Goal: Participate in discussion: Engage in conversation with other users on a specific topic

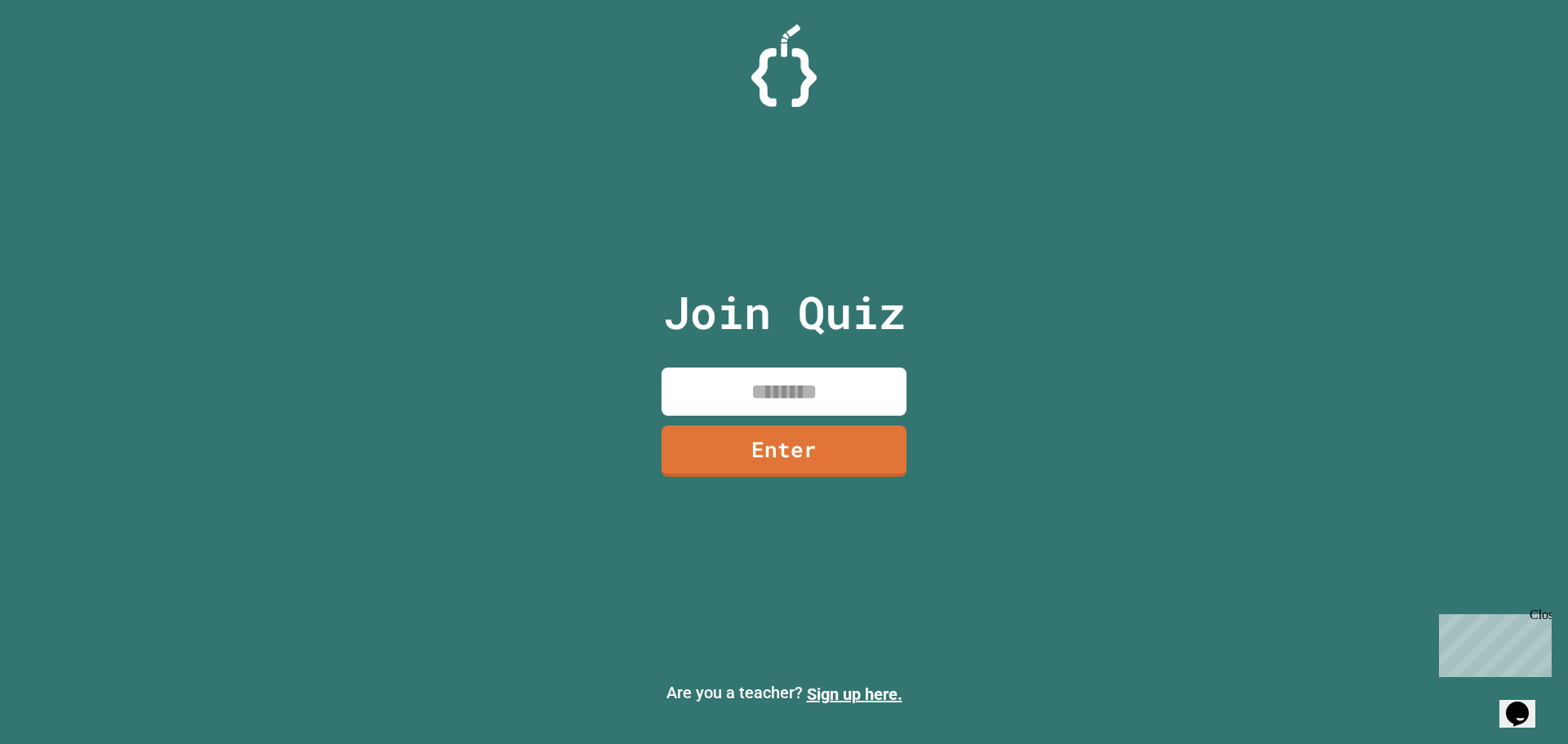
click at [769, 398] on input at bounding box center [784, 391] width 245 height 48
type input "********"
click at [734, 446] on link "Enter" at bounding box center [784, 450] width 245 height 52
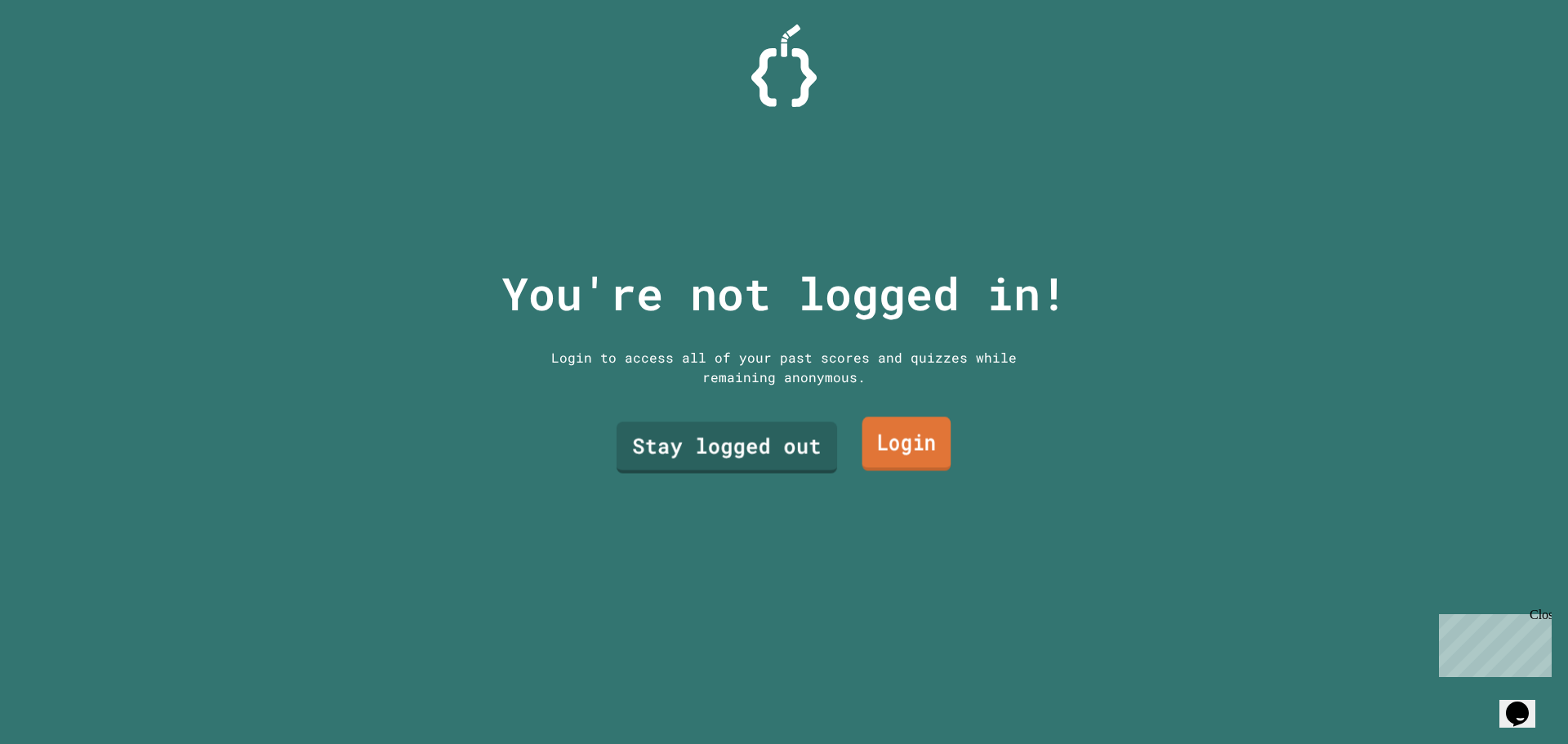
click at [769, 443] on link "Stay logged out" at bounding box center [726, 448] width 220 height 52
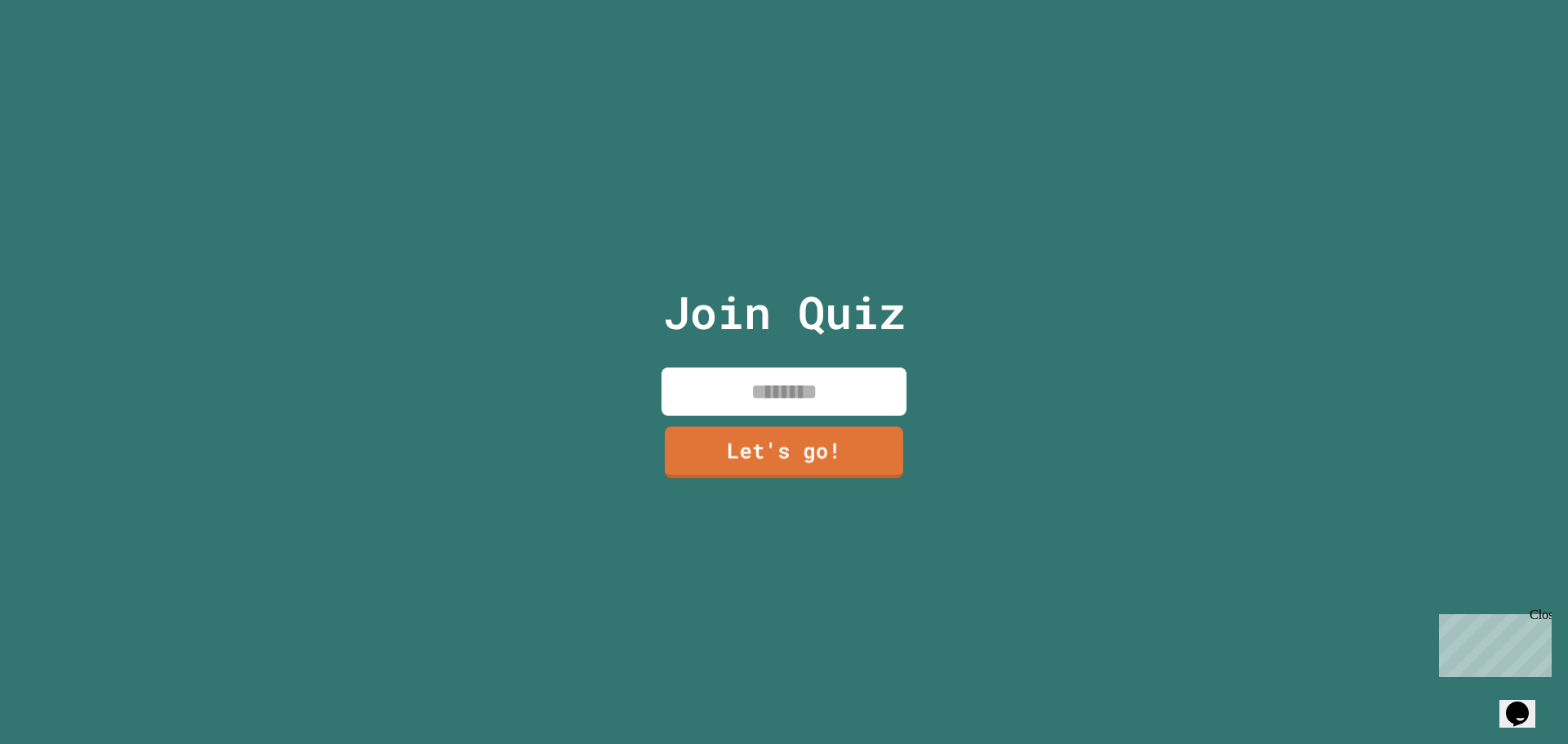
click at [797, 383] on input at bounding box center [784, 391] width 245 height 48
type input "****"
click at [843, 475] on div "Join Quiz **** Let's go!" at bounding box center [785, 372] width 276 height 744
click at [843, 445] on link "Let's go!" at bounding box center [784, 450] width 246 height 52
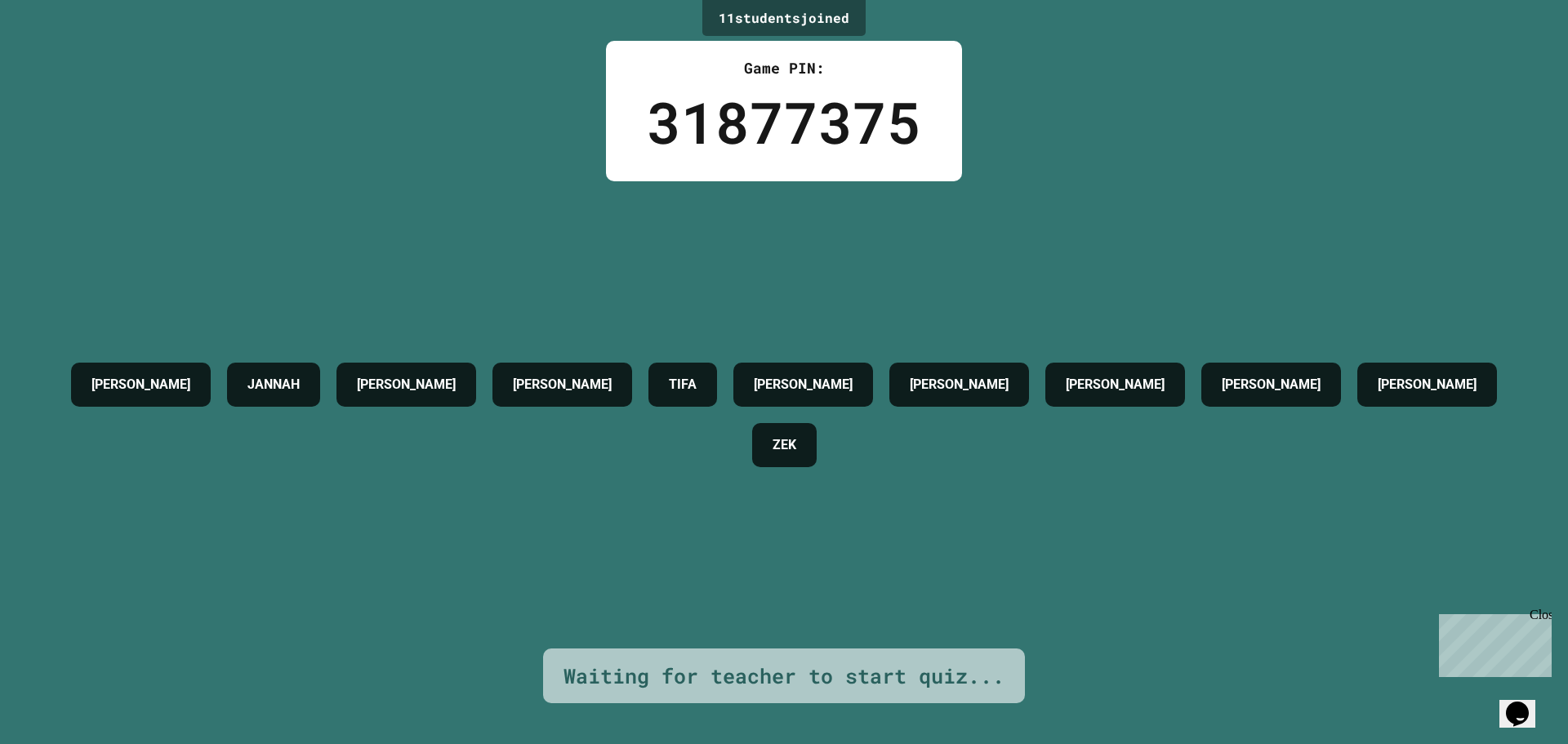
click at [1529, 701] on icon "Chat widget" at bounding box center [1516, 713] width 23 height 24
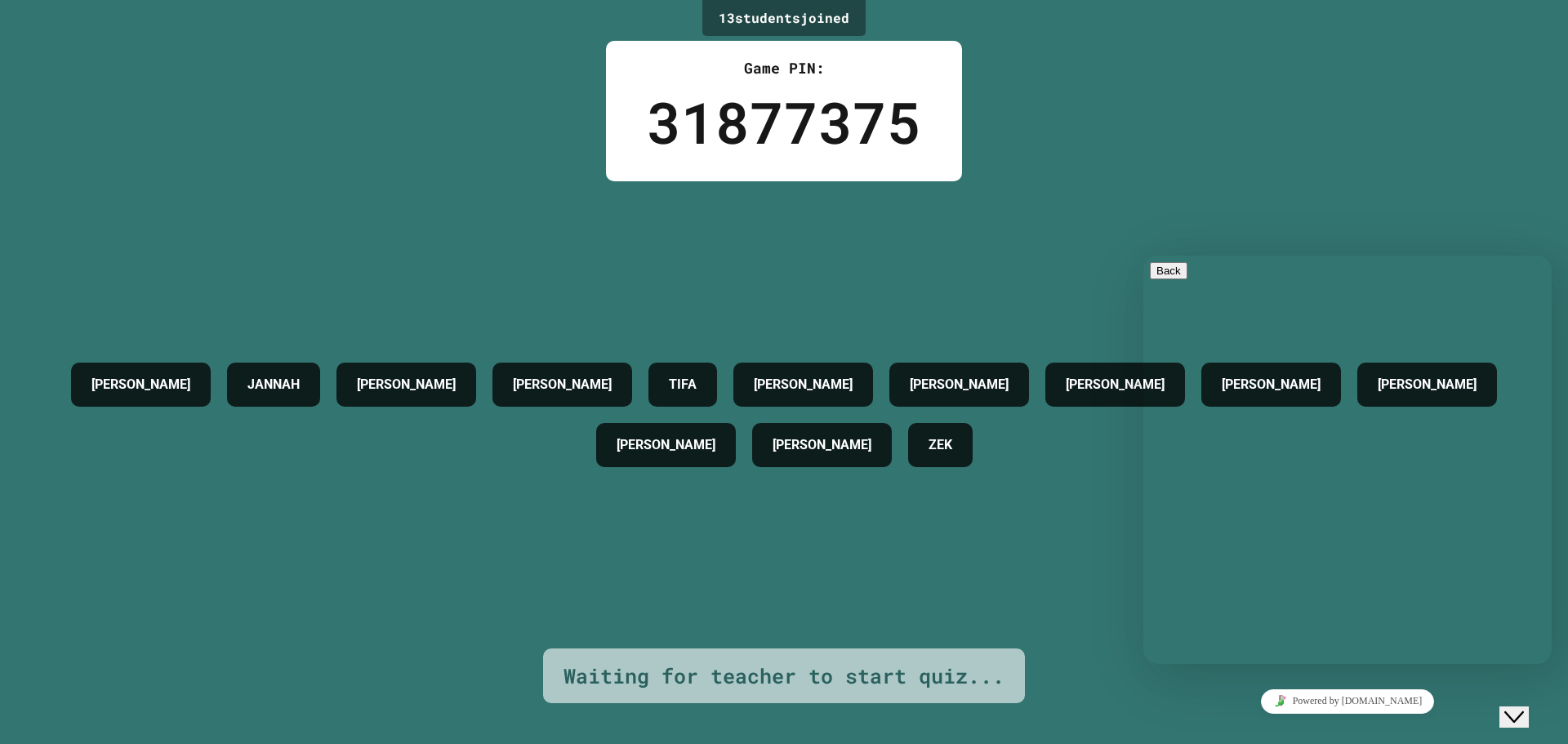
click at [1520, 706] on button "Close Chat This icon closes the chat window." at bounding box center [1514, 716] width 29 height 21
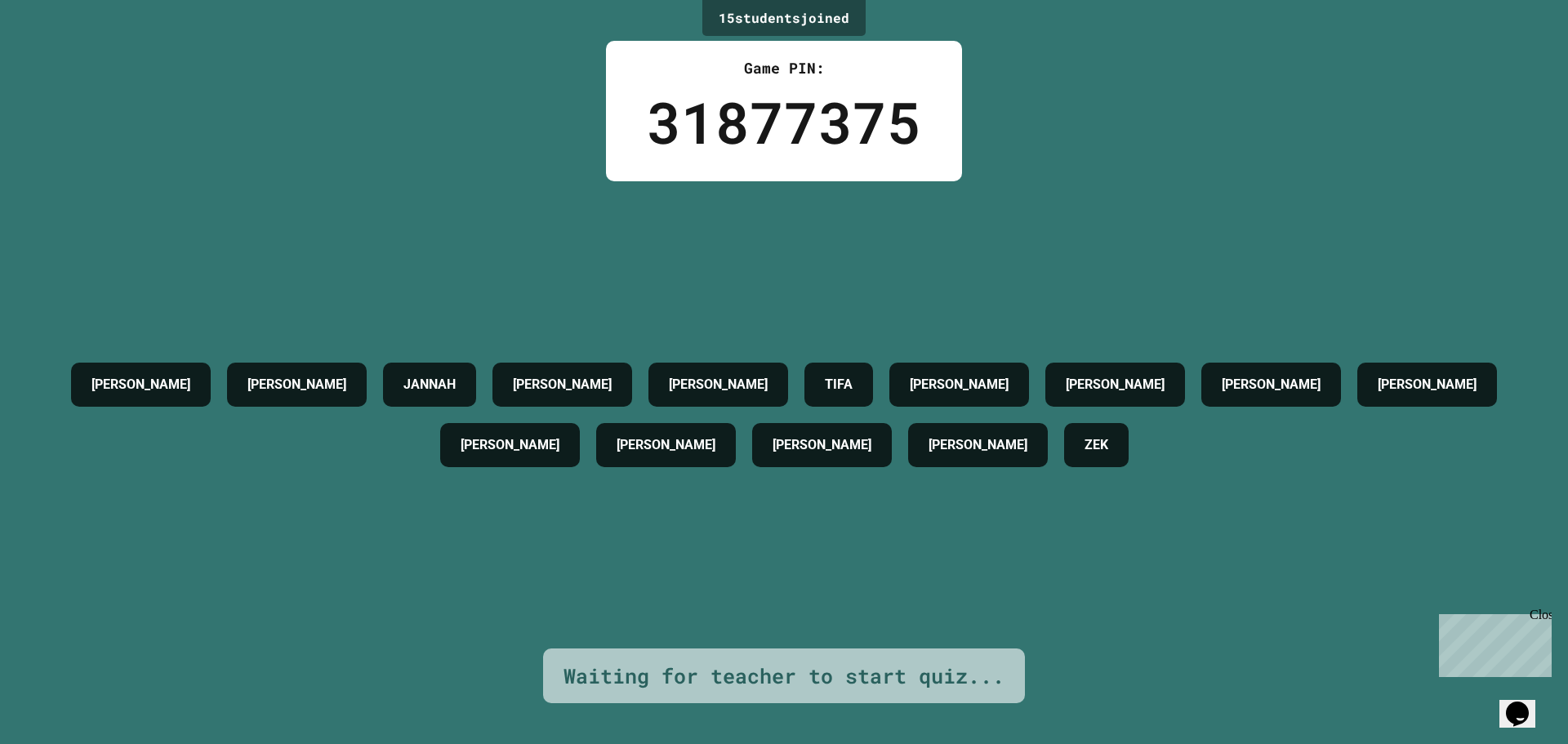
click at [1270, 536] on div "[PERSON_NAME] JANNAH [PERSON_NAME] TIFA [PERSON_NAME] [PERSON_NAME] [PERSON_NAM…" at bounding box center [784, 414] width 1486 height 467
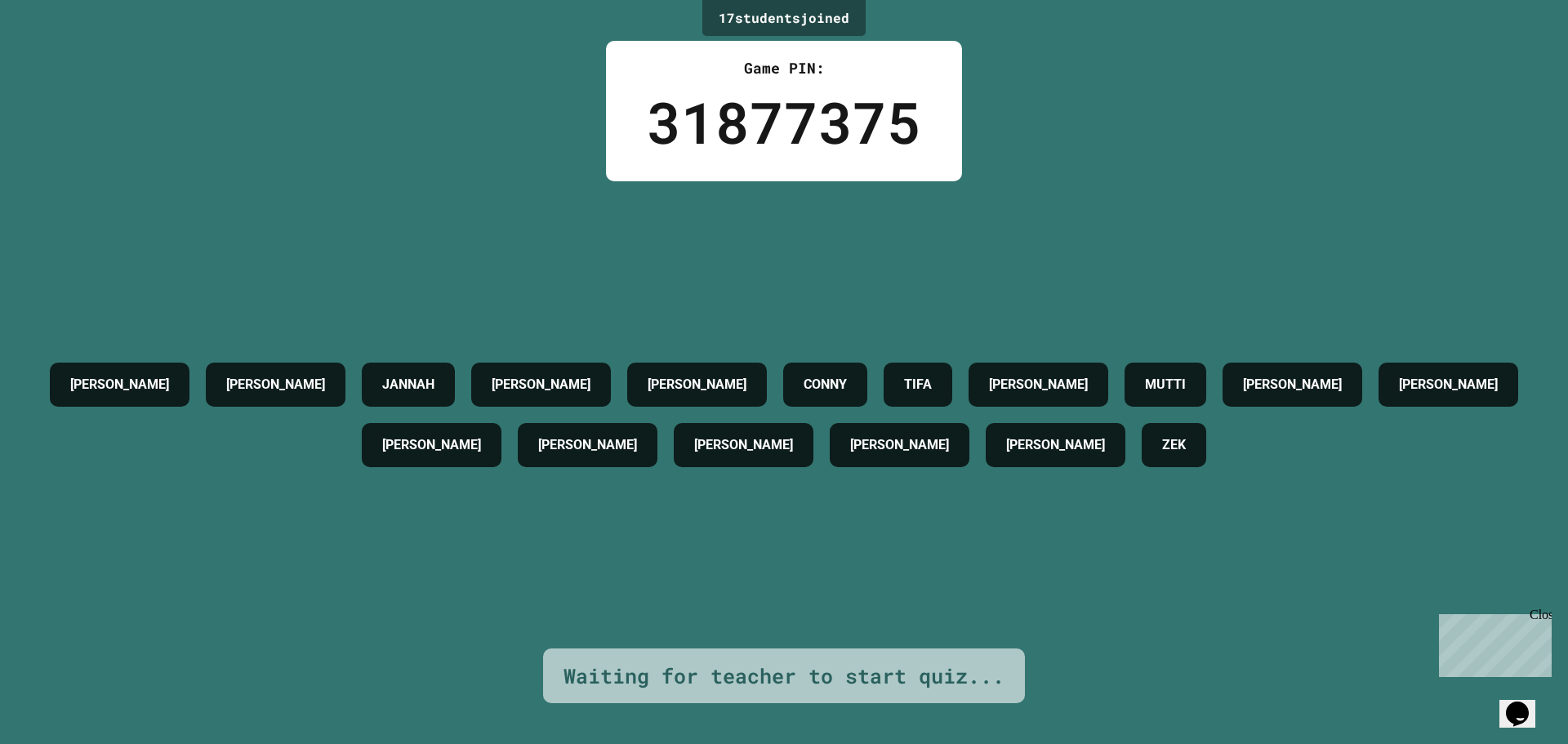
click at [1538, 616] on div "Close" at bounding box center [1540, 617] width 21 height 21
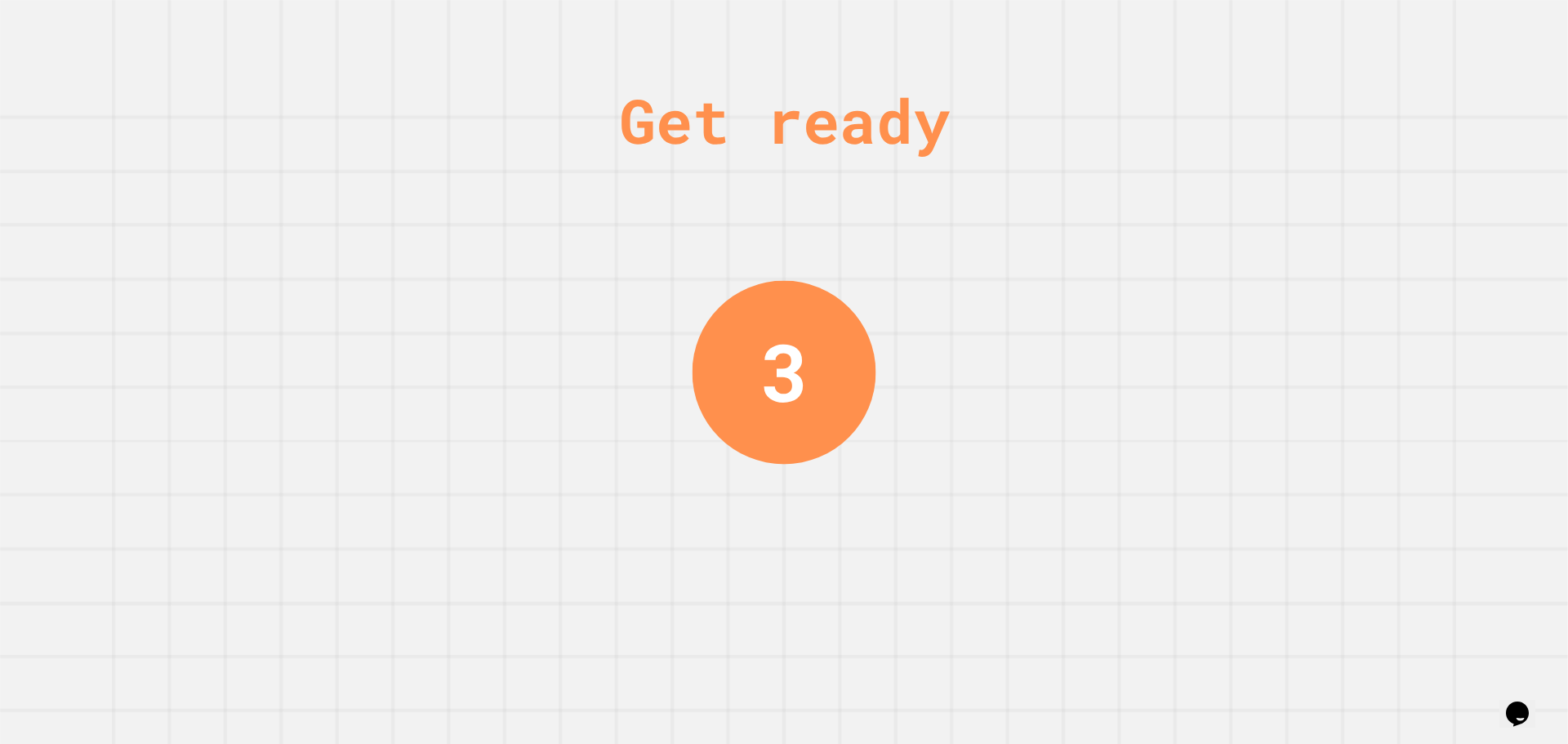
click at [864, 354] on div "3" at bounding box center [784, 372] width 184 height 184
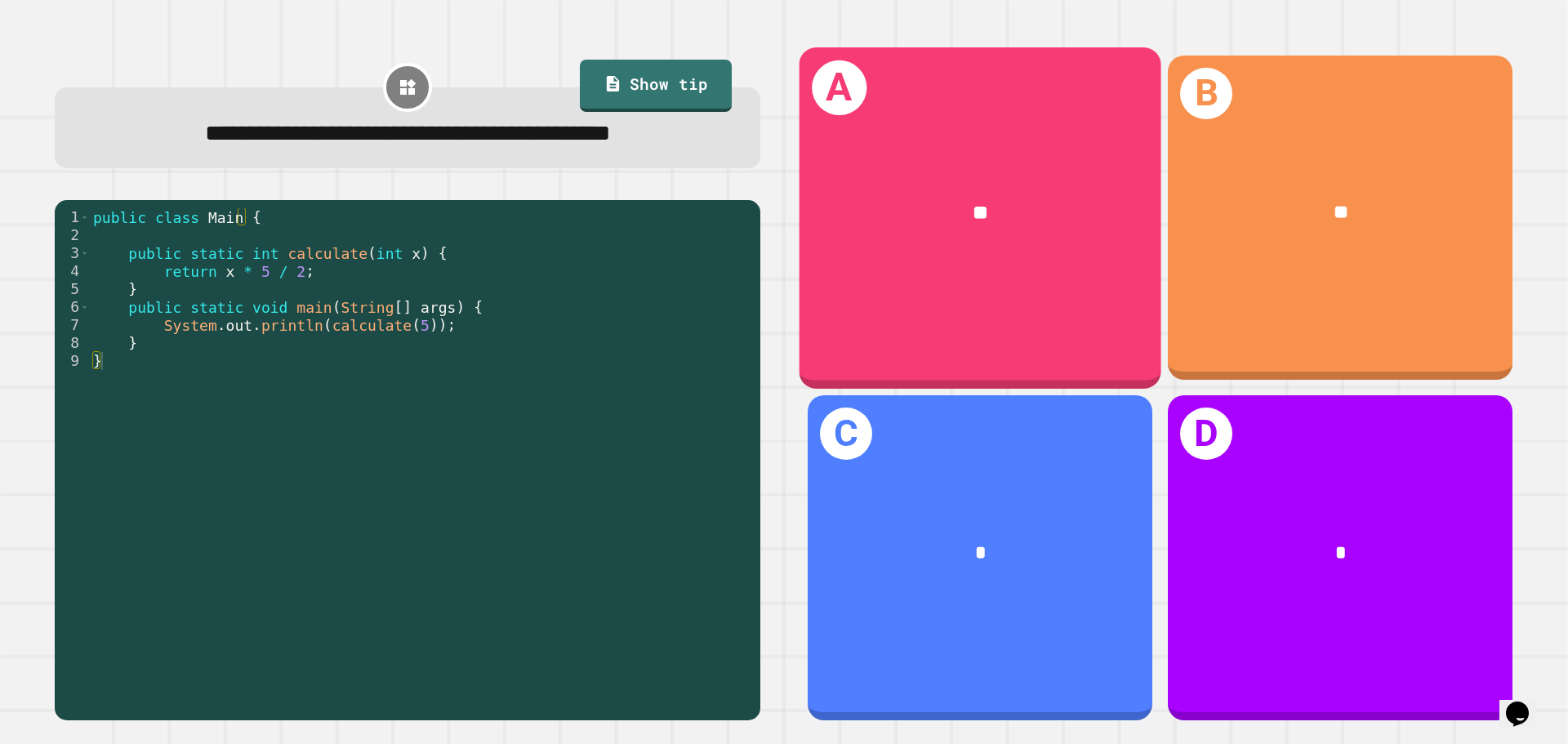
click at [947, 251] on div "**" at bounding box center [980, 213] width 362 height 110
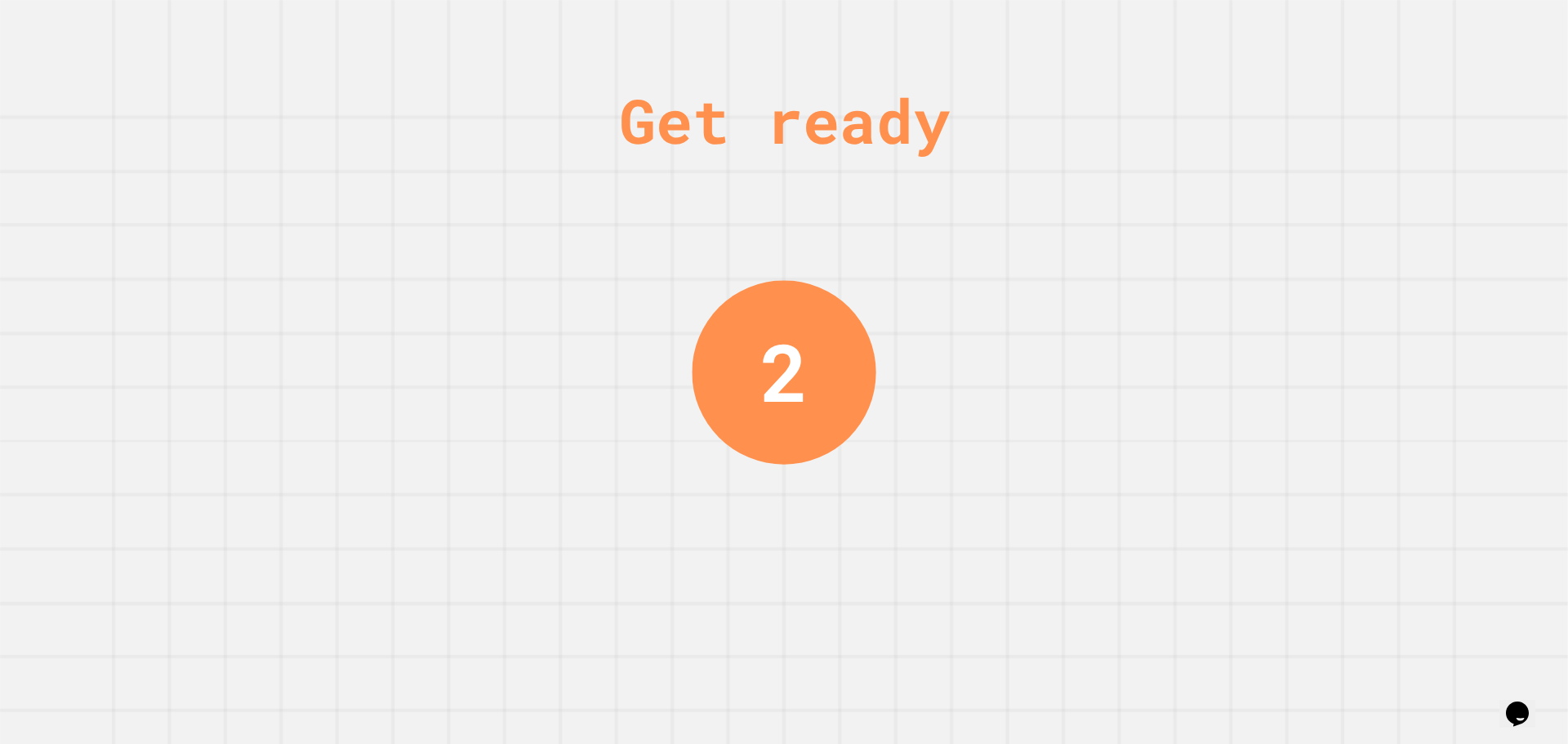
click at [517, 235] on div "Get ready 2" at bounding box center [784, 372] width 1568 height 744
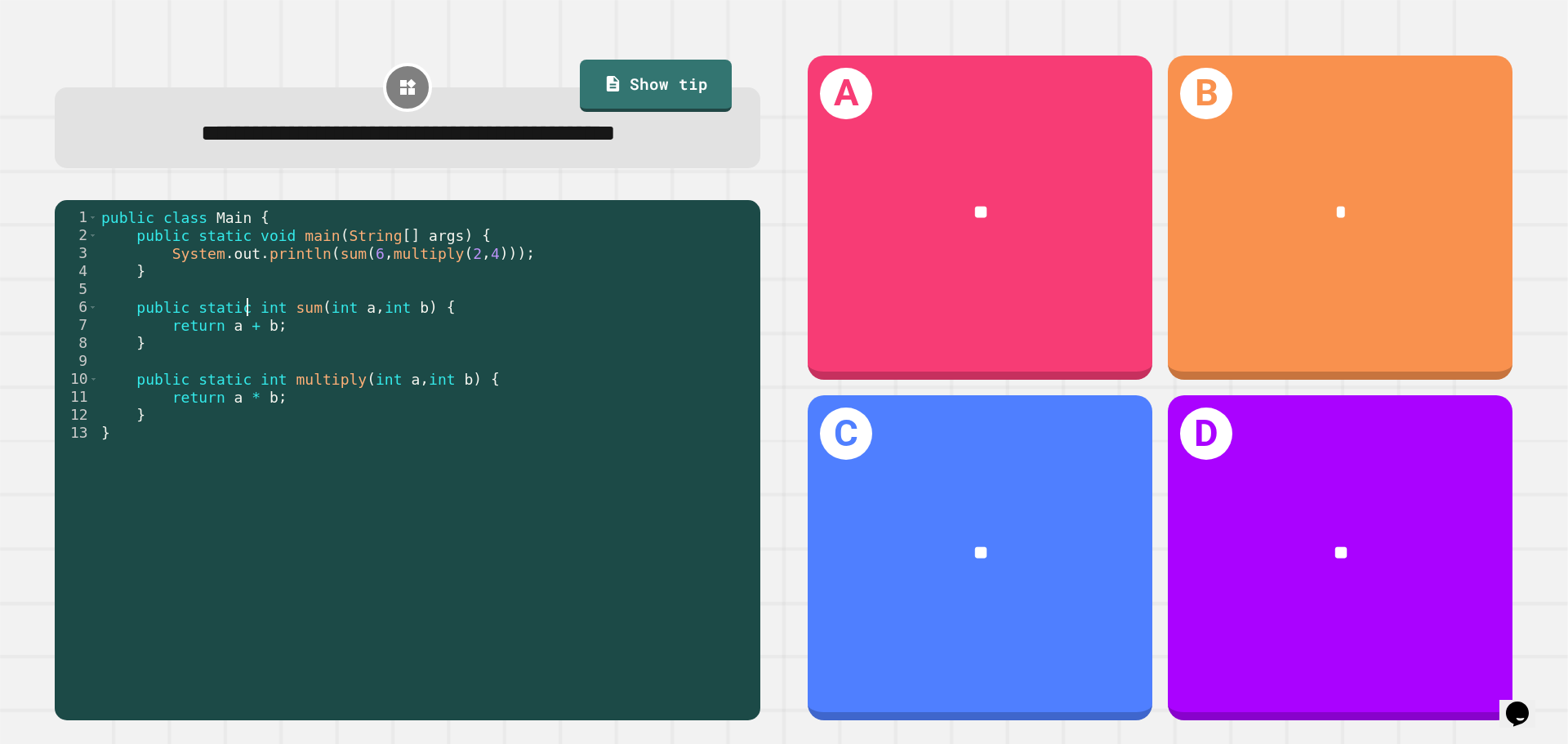
click at [247, 351] on div "public class Main { public static void main ( String [ ] args ) { System . out …" at bounding box center [425, 433] width 654 height 449
drag, startPoint x: 210, startPoint y: 281, endPoint x: 308, endPoint y: 280, distance: 98.0
click at [308, 280] on div "public class Main { public static void main ( String [ ] args ) { System . out …" at bounding box center [425, 433] width 654 height 449
click at [320, 279] on div "public class Main { public static void main ( String [ ] args ) { System . out …" at bounding box center [425, 433] width 654 height 449
drag, startPoint x: 266, startPoint y: 300, endPoint x: 344, endPoint y: 300, distance: 78.0
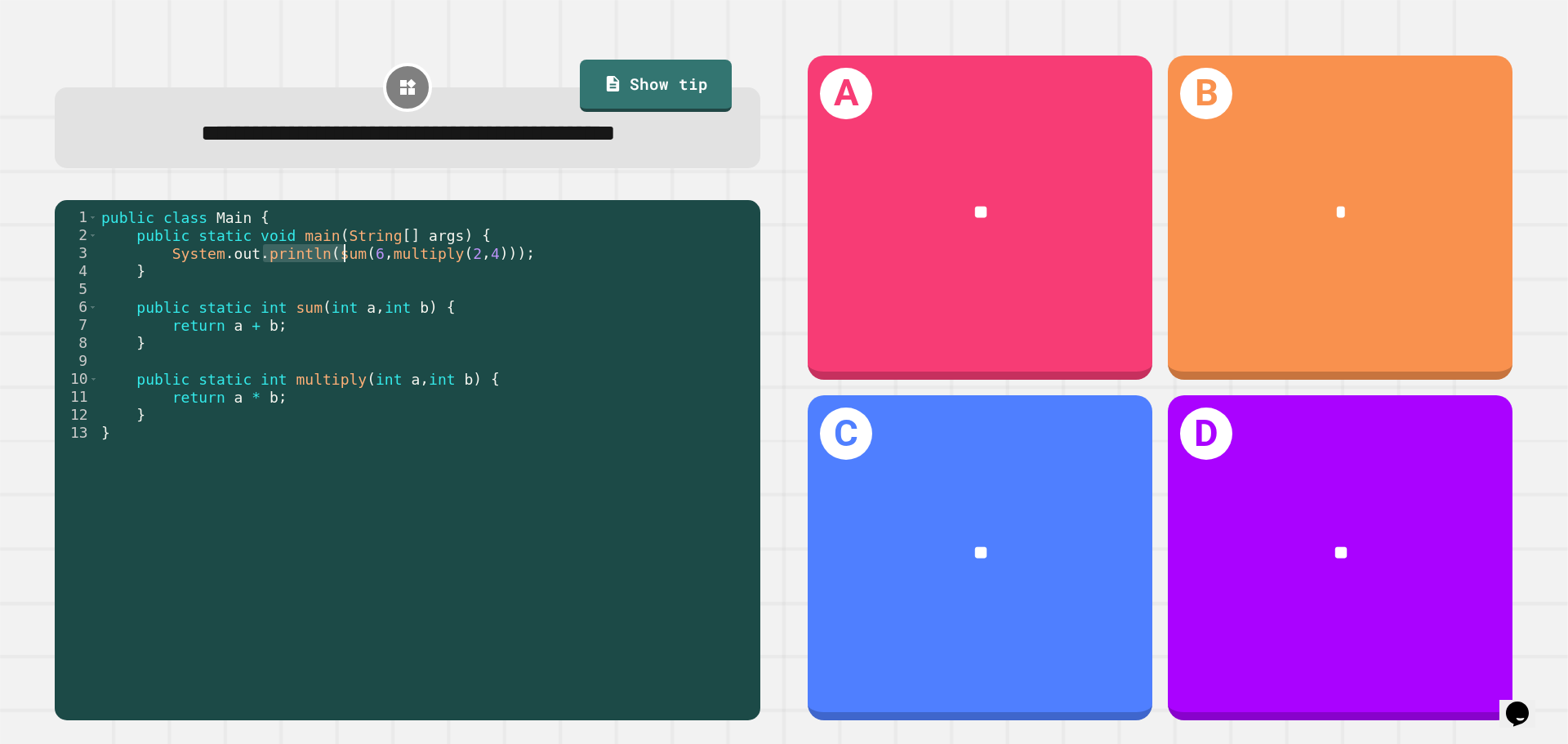
click at [344, 300] on div "public class Main { public static void main ( String [ ] args ) { System . out …" at bounding box center [425, 433] width 654 height 449
click at [344, 300] on div "public class Main { public static void main ( String [ ] args ) { System . out …" at bounding box center [425, 415] width 654 height 413
click at [325, 300] on div "public class Main { public static void main ( String [ ] args ) { System . out …" at bounding box center [425, 433] width 654 height 449
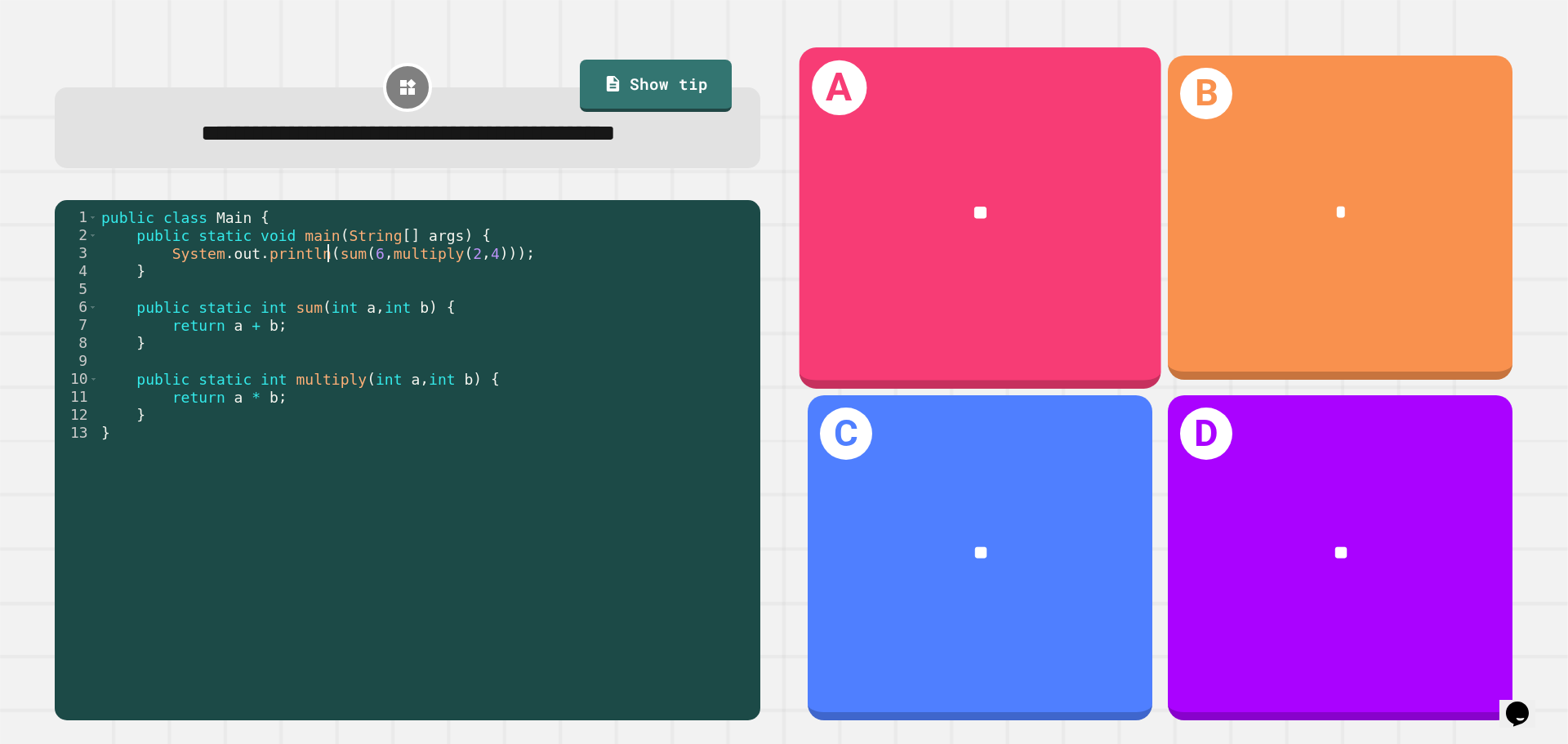
click at [855, 283] on div "A **" at bounding box center [980, 217] width 362 height 341
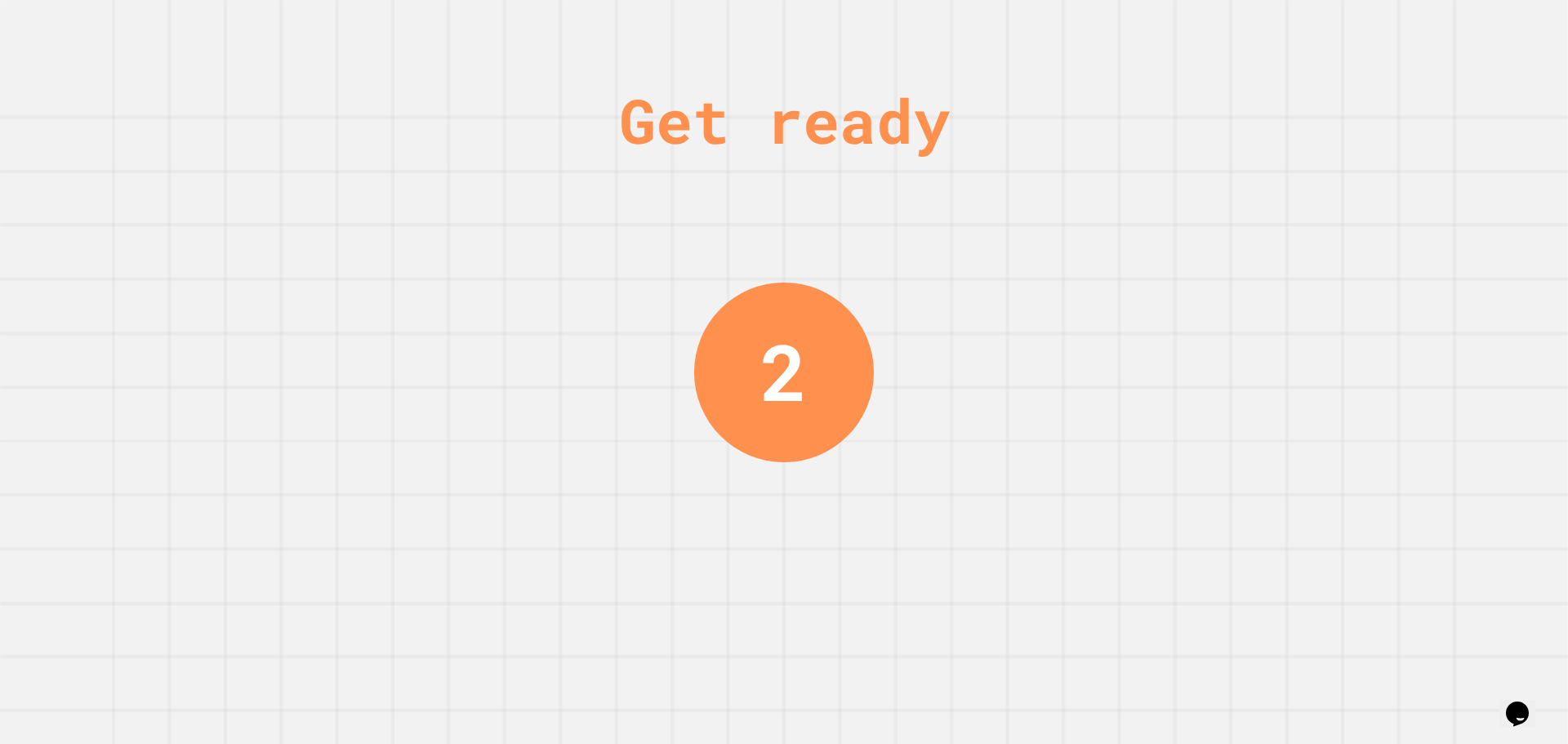
click at [408, 301] on div "Get ready 2" at bounding box center [784, 372] width 1568 height 744
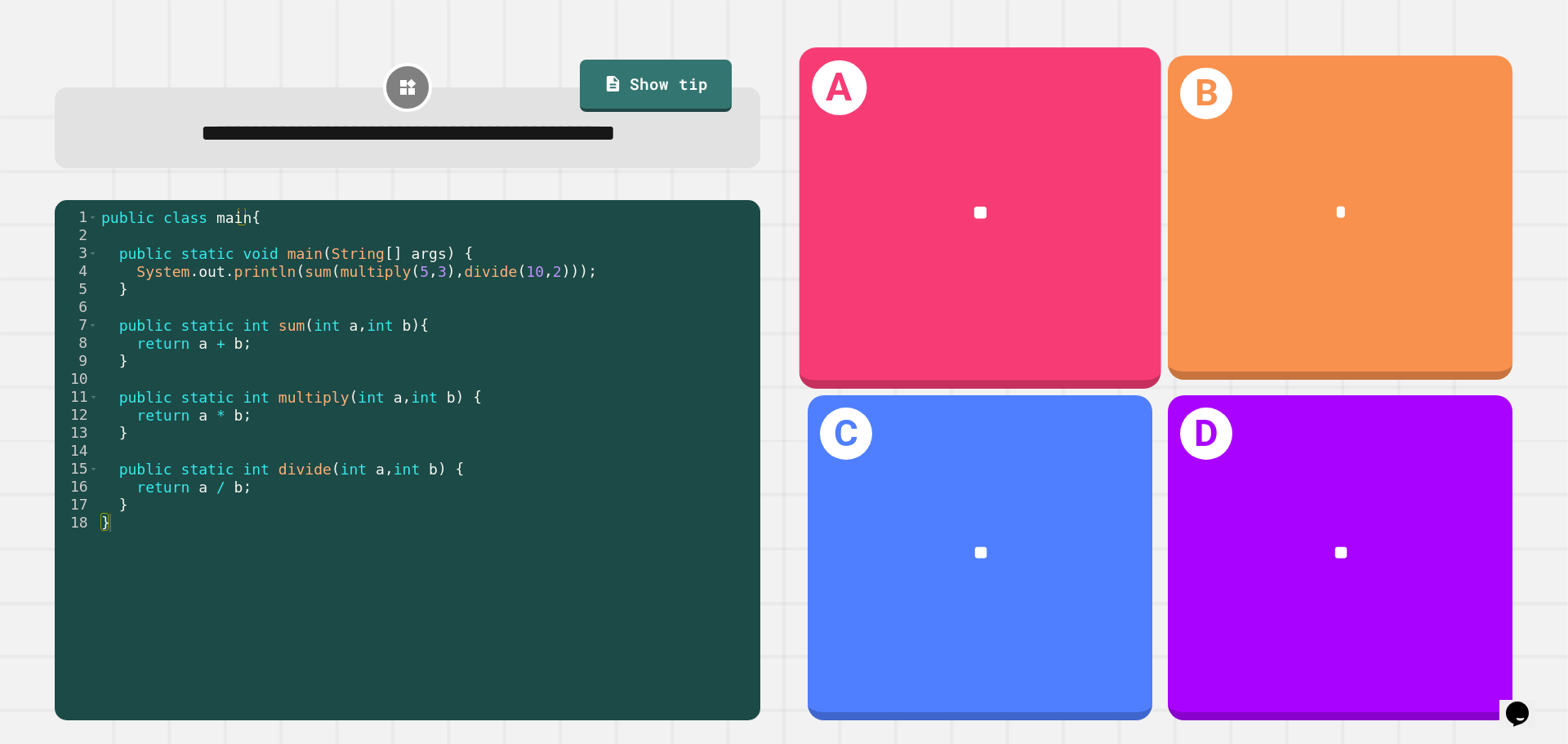
click at [1025, 301] on div "A **" at bounding box center [980, 217] width 362 height 341
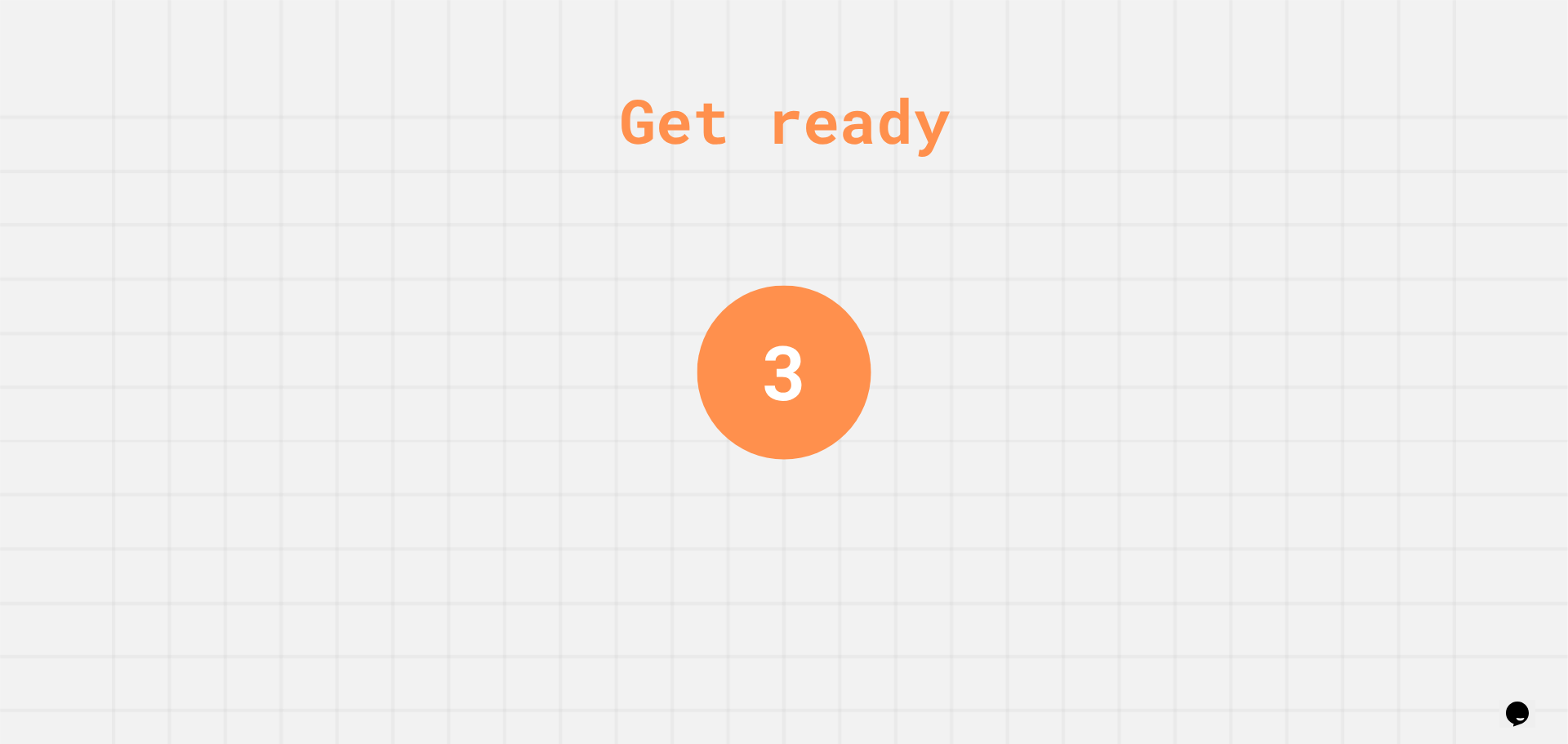
click at [574, 261] on div "Get ready 3" at bounding box center [784, 372] width 1568 height 744
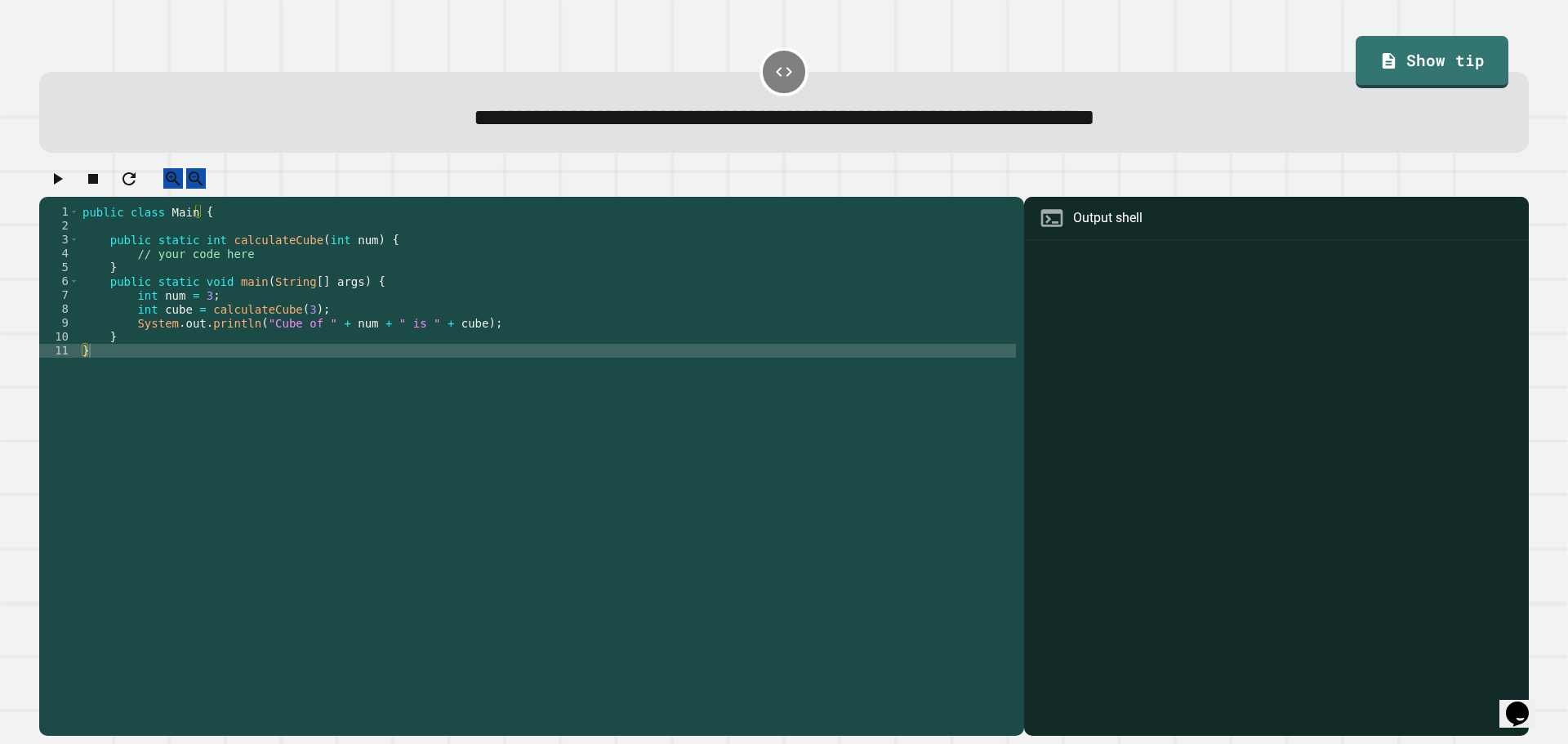
click at [401, 340] on div "public class Main { public static int calculateCube ( int num ) { // your code …" at bounding box center [547, 454] width 936 height 499
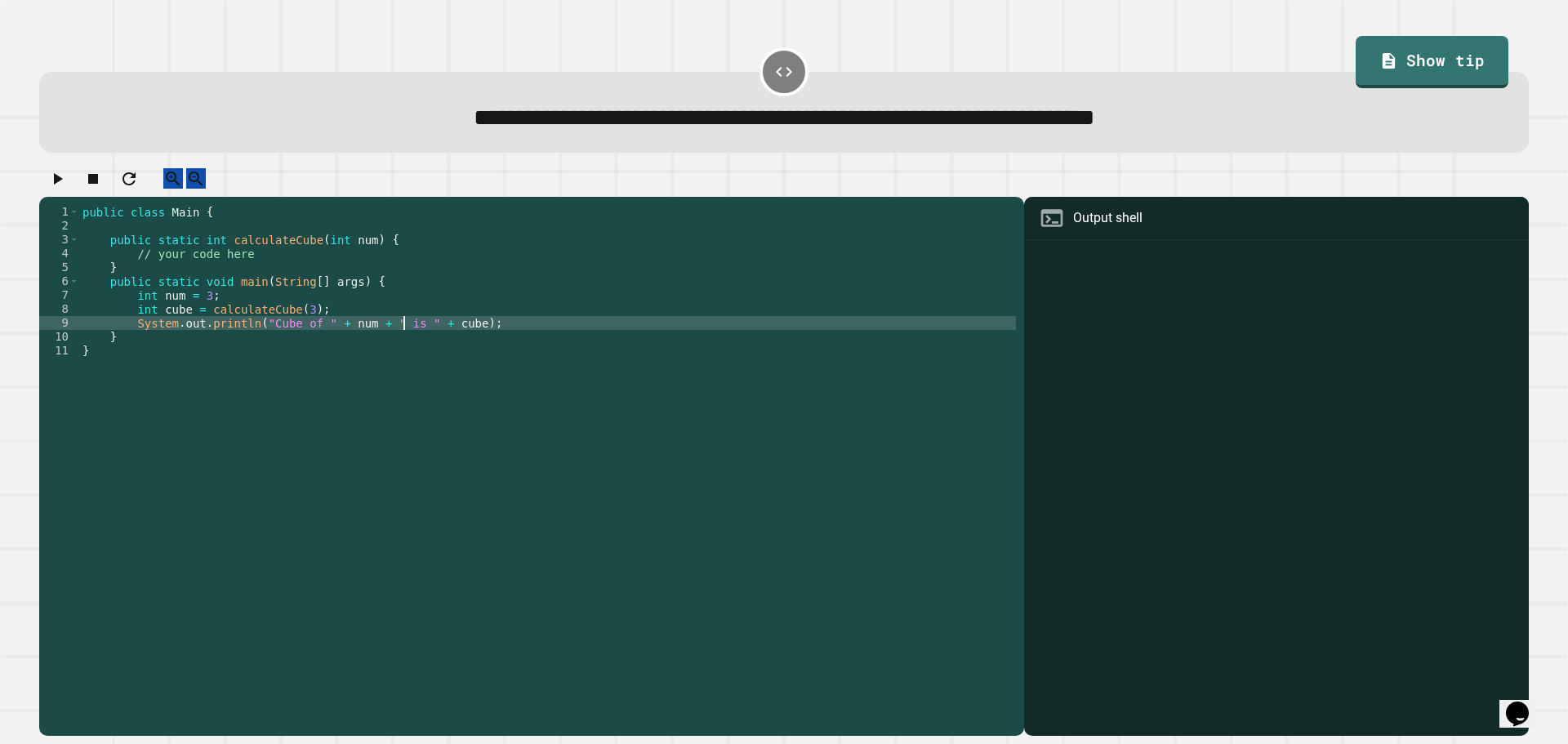
click at [298, 304] on div "public class Main { public static int calculateCube ( int num ) { // your code …" at bounding box center [547, 454] width 936 height 499
click at [304, 338] on div "public class Main { public static int calculateCube ( int num ) { // your code …" at bounding box center [547, 454] width 936 height 499
click at [293, 326] on div "public class Main { public static int calculateCube ( int num ) { // your code …" at bounding box center [547, 454] width 936 height 499
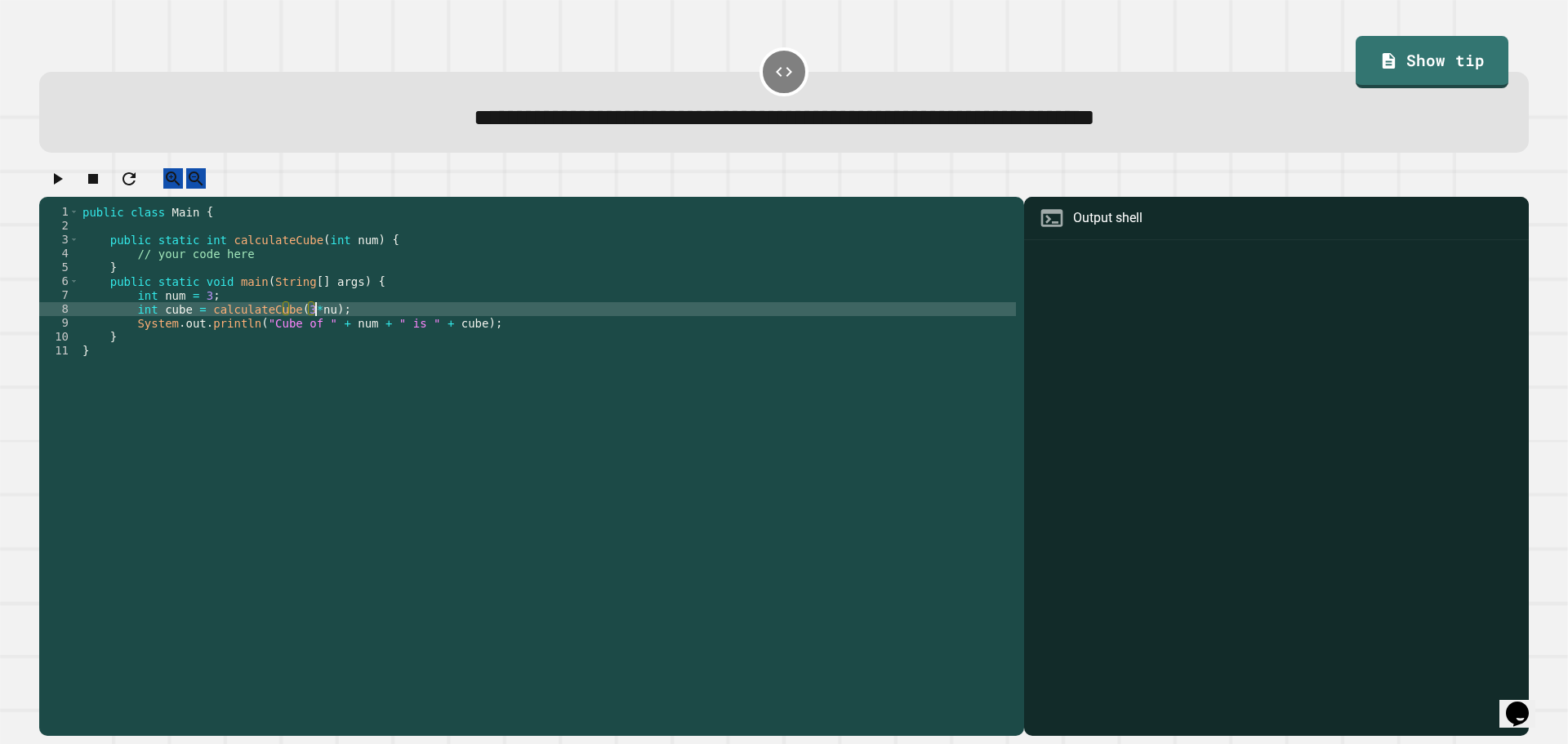
scroll to position [0, 16]
click at [53, 188] on icon "button" at bounding box center [57, 179] width 20 height 20
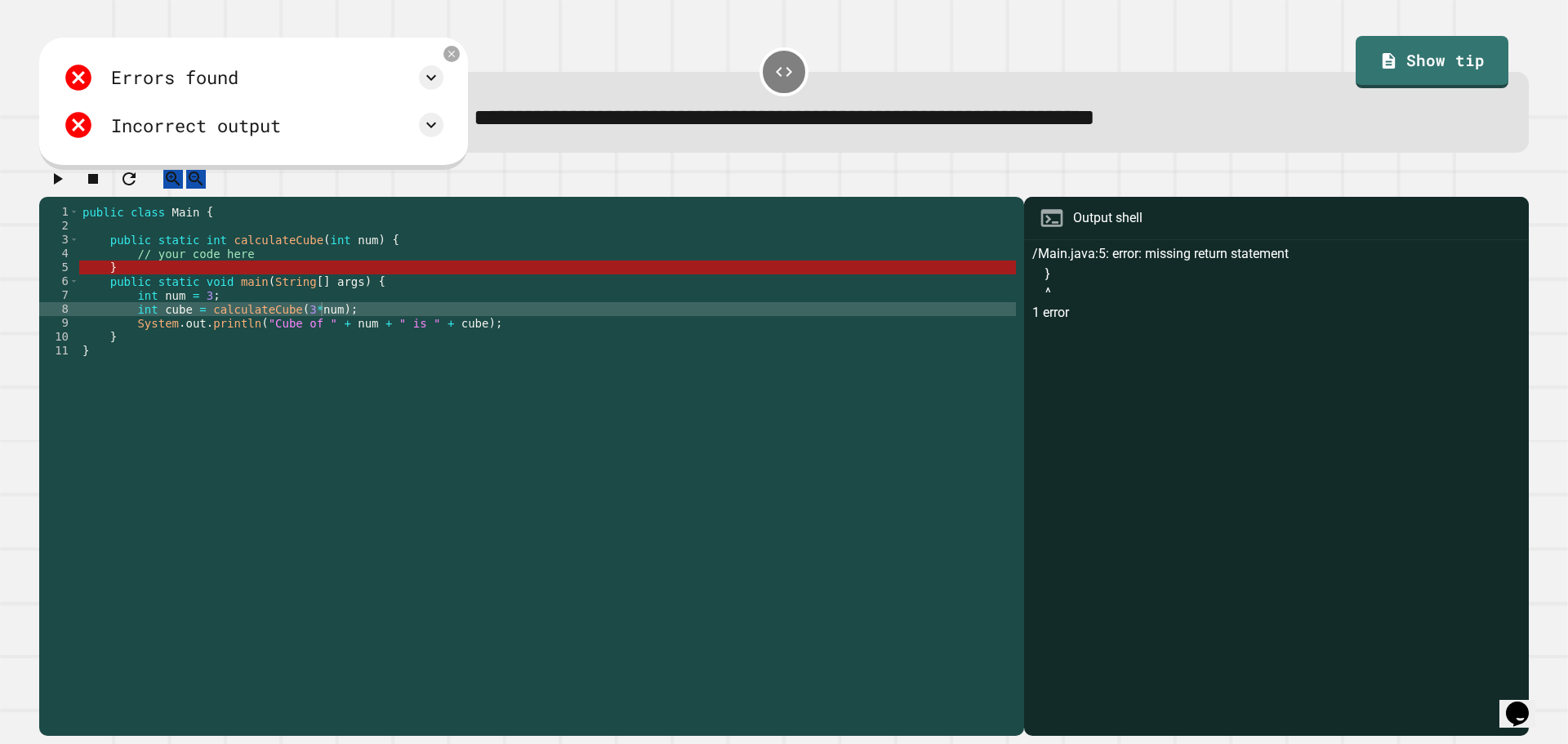
scroll to position [0, 2]
click at [143, 287] on div "public class Main { public static int calculateCube ( int num ) { // your code …" at bounding box center [547, 454] width 936 height 499
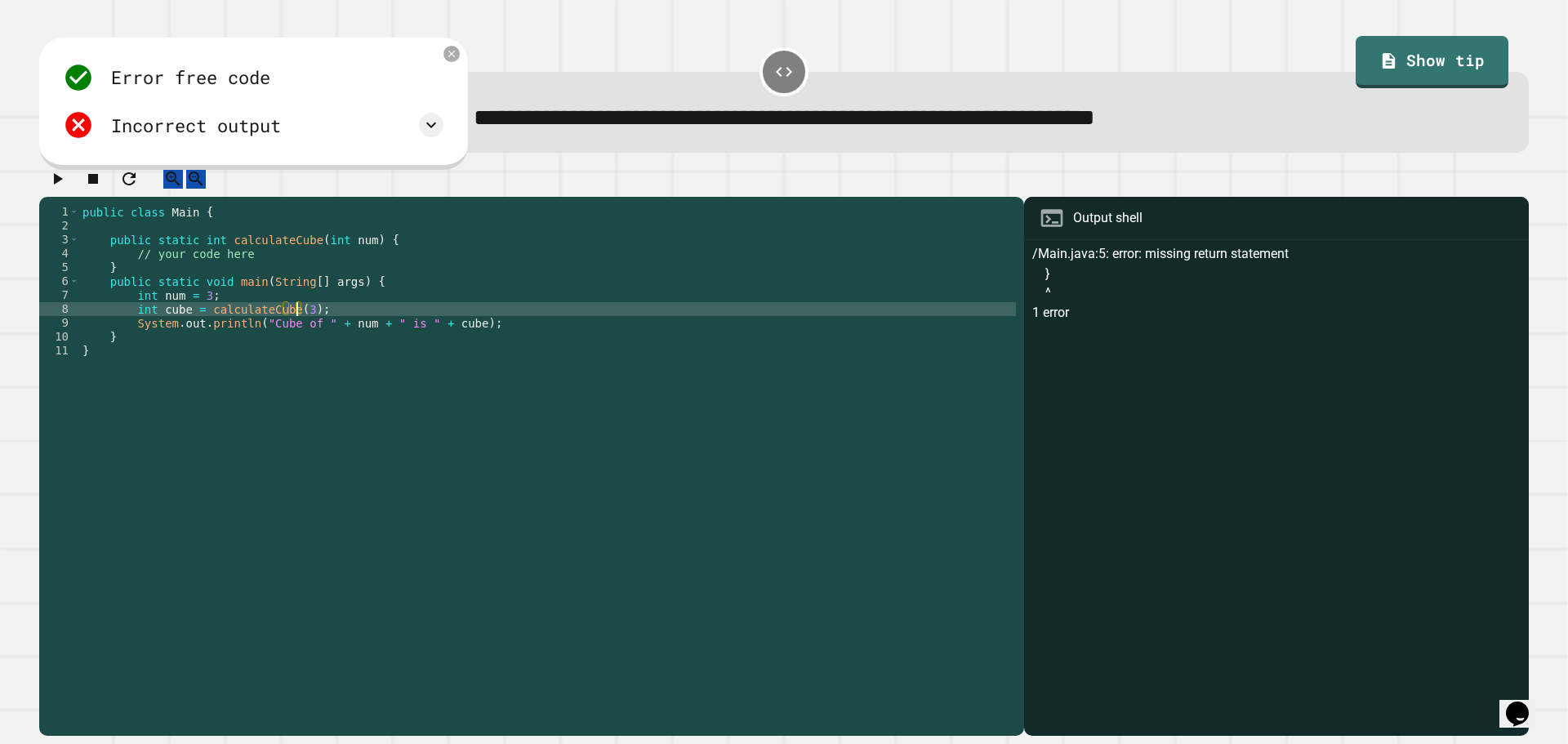
click at [295, 268] on div "public class Main { public static int calculateCube ( int num ) { // your code …" at bounding box center [547, 454] width 936 height 499
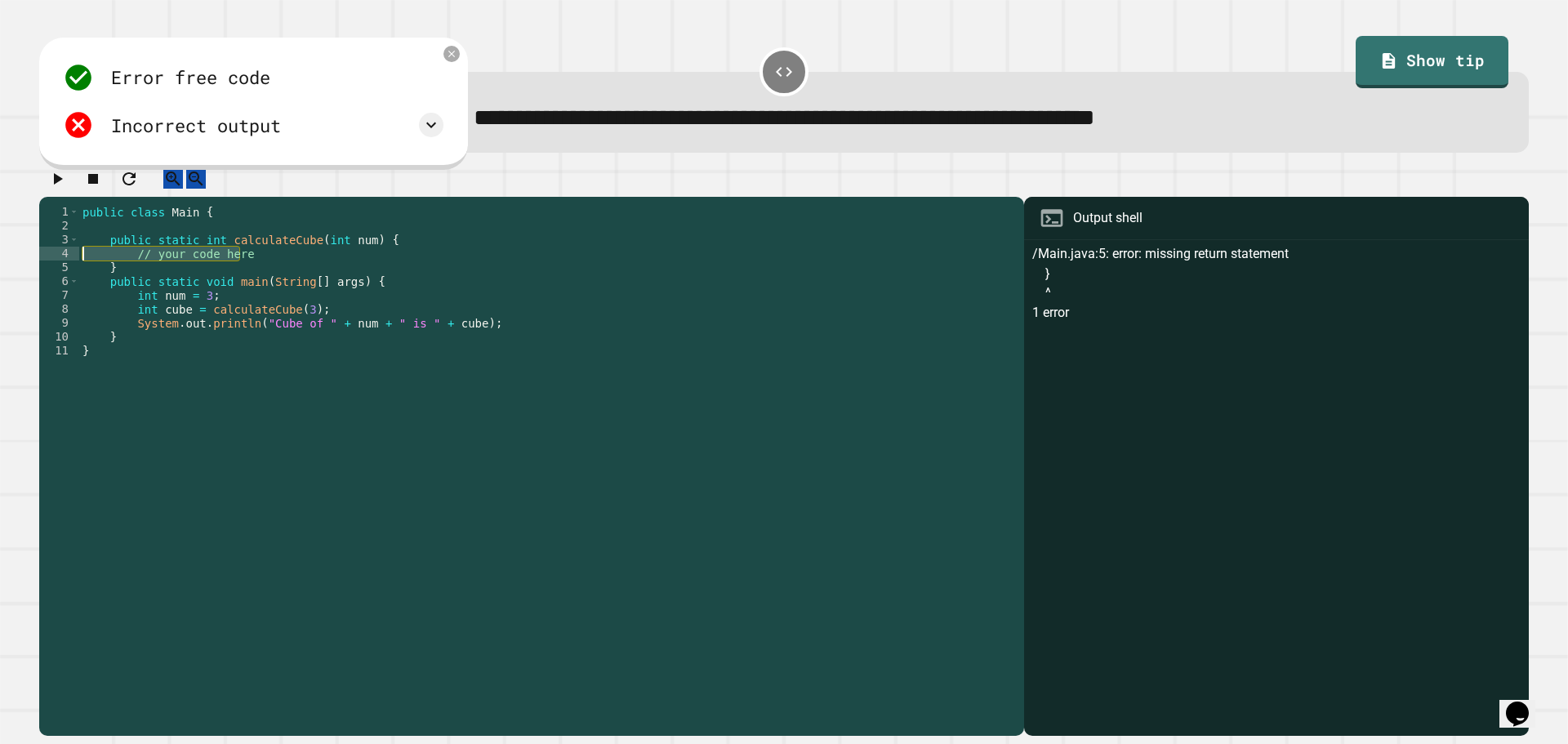
drag, startPoint x: 250, startPoint y: 268, endPoint x: 131, endPoint y: 268, distance: 119.0
click at [131, 268] on div "public class Main { public static int calculateCube ( int num ) { // your code …" at bounding box center [547, 454] width 936 height 499
type textarea "*"
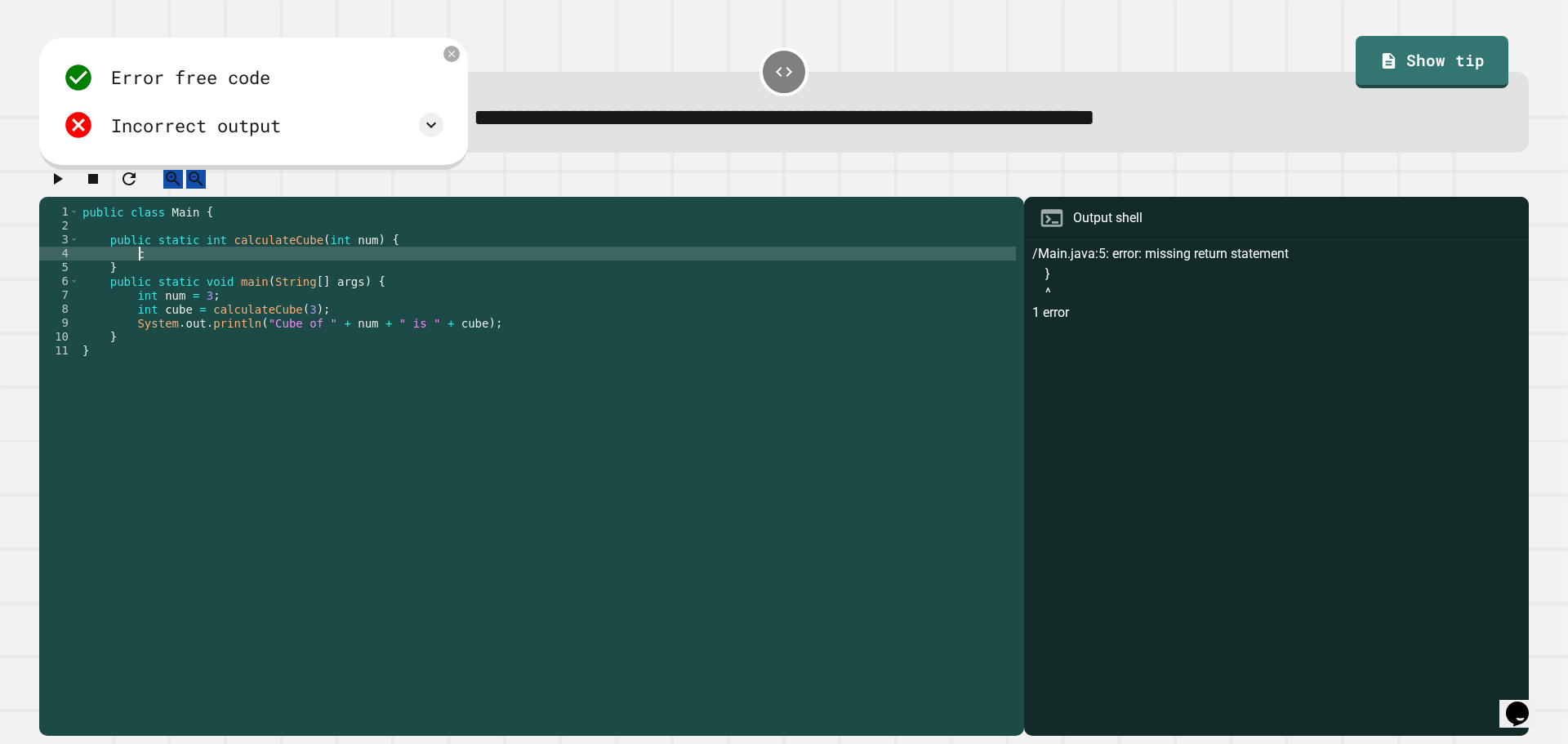
type textarea "*"
click at [58, 188] on icon "button" at bounding box center [57, 179] width 20 height 20
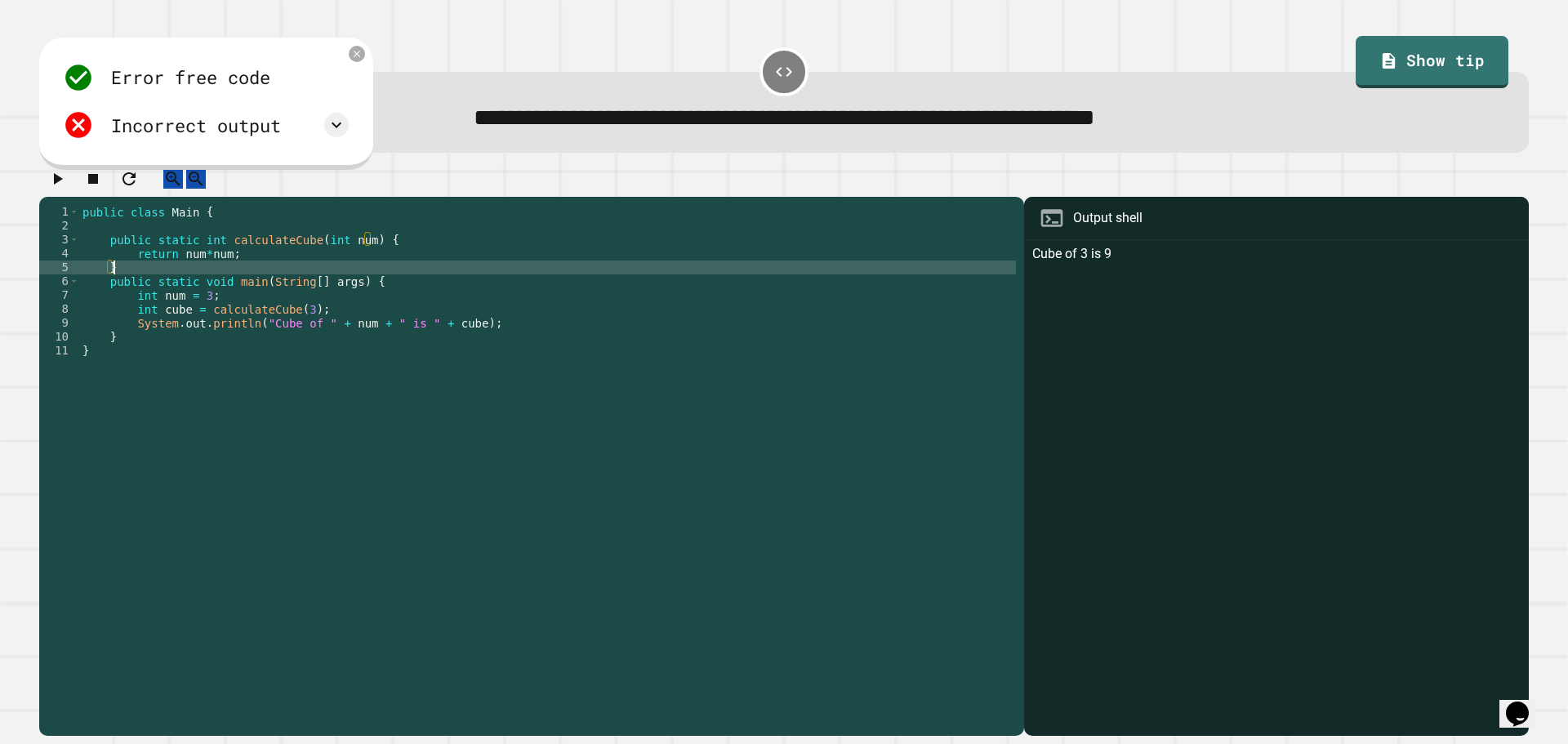
drag, startPoint x: 221, startPoint y: 278, endPoint x: 229, endPoint y: 275, distance: 8.5
click at [222, 278] on div "public class Main { public static int calculateCube ( int num ) { return num * …" at bounding box center [547, 454] width 936 height 499
click at [232, 273] on div "public class Main { public static int calculateCube ( int num ) { return num * …" at bounding box center [547, 454] width 936 height 499
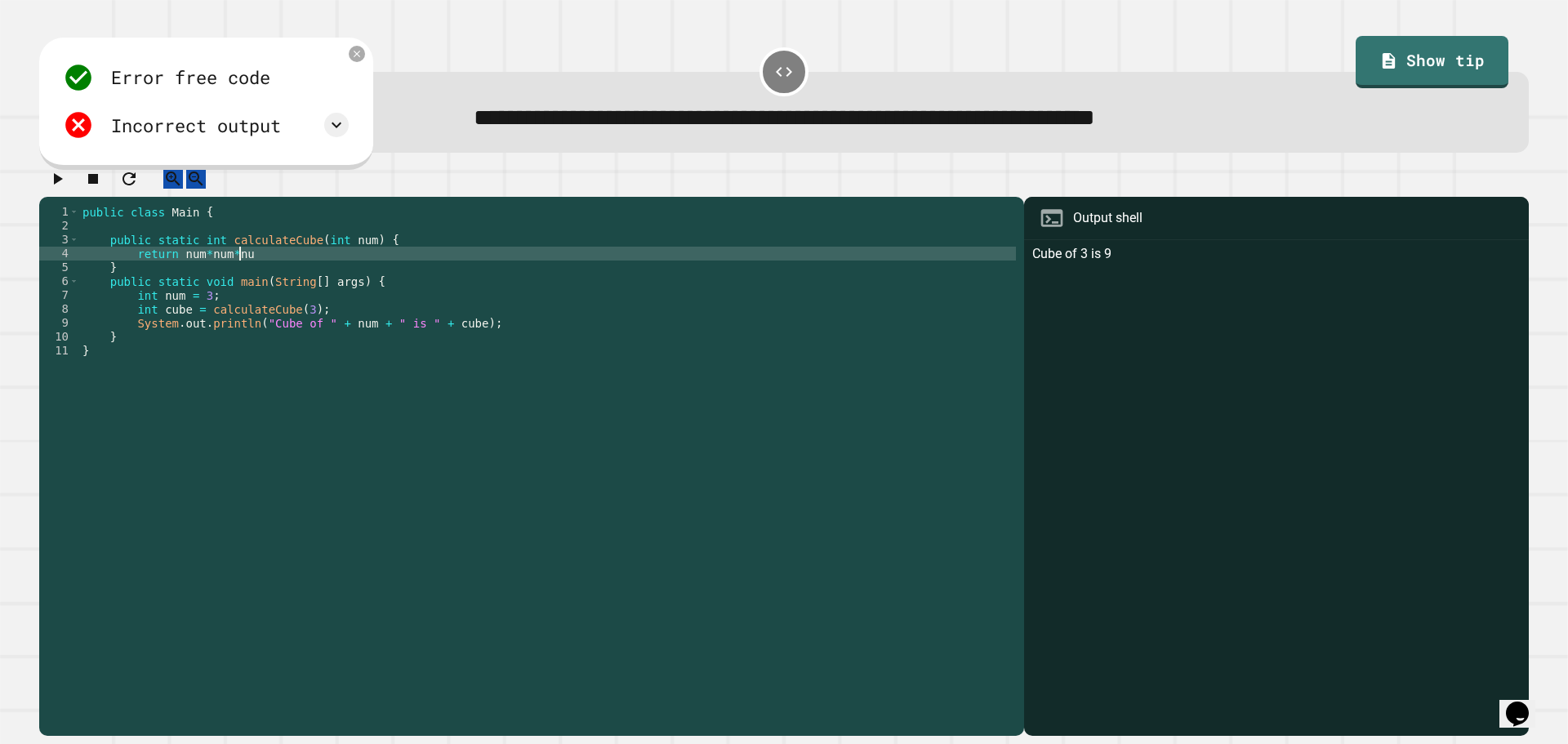
scroll to position [0, 11]
type textarea "**********"
click at [67, 186] on button "button" at bounding box center [57, 179] width 20 height 21
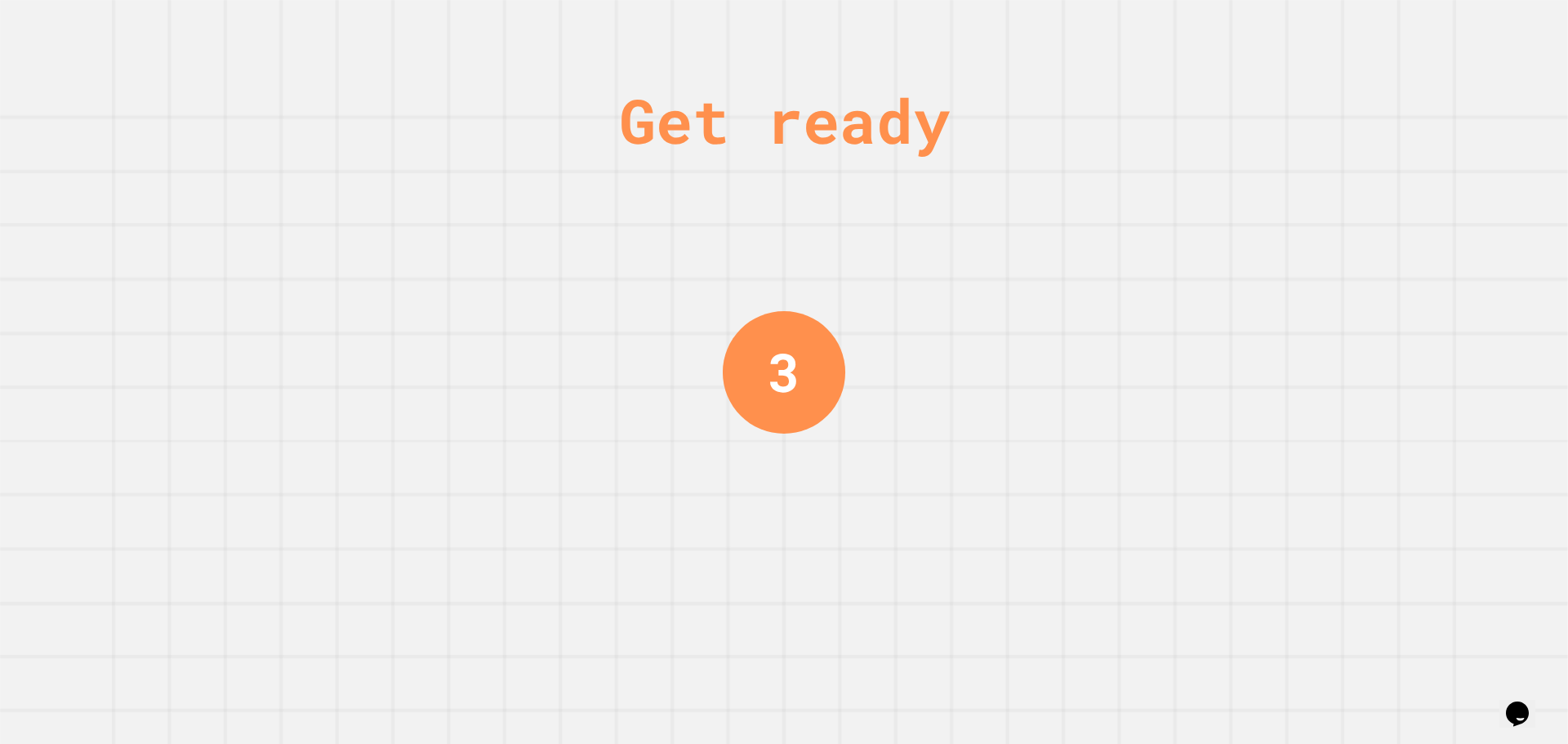
click at [481, 238] on div "Get ready 3" at bounding box center [784, 372] width 1568 height 744
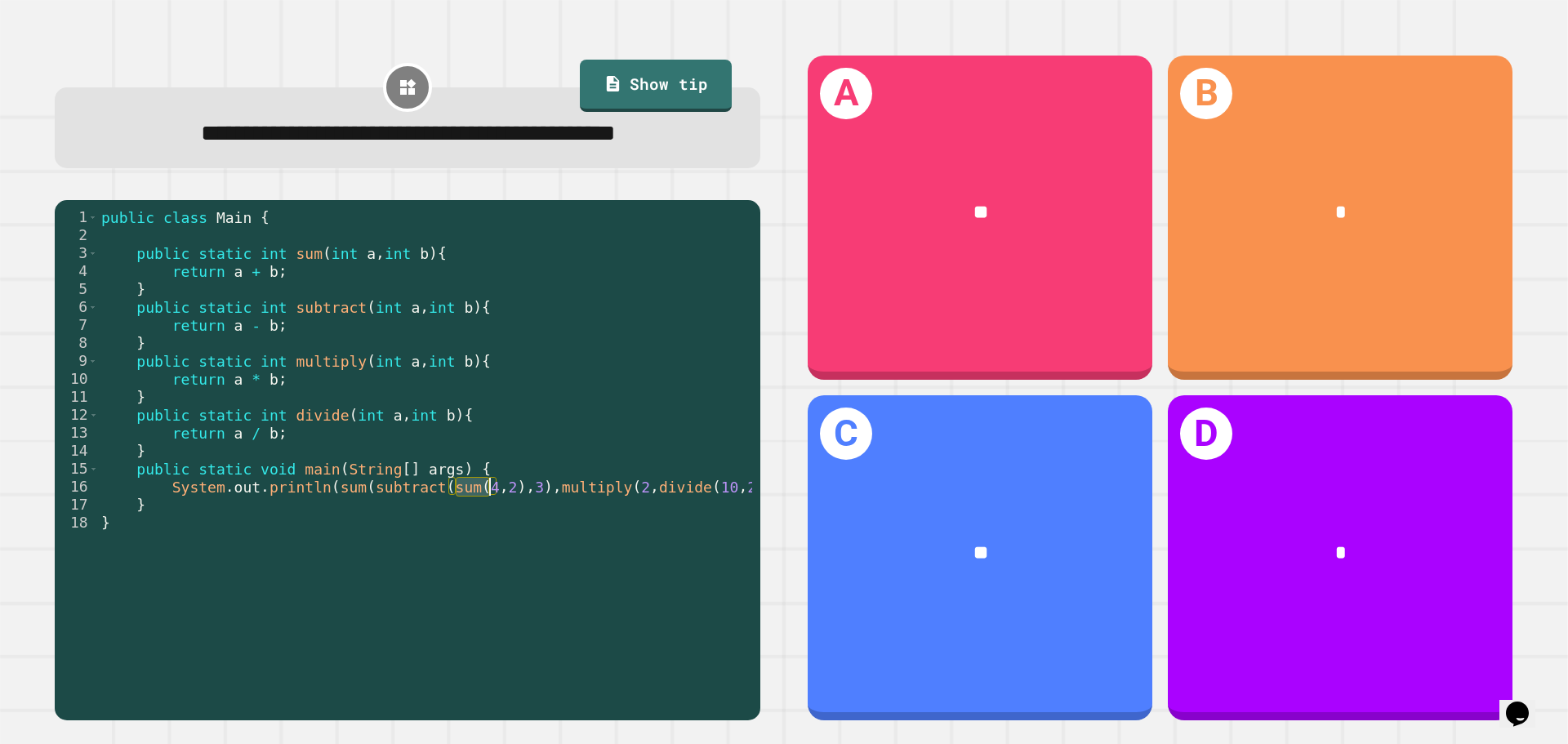
drag, startPoint x: 456, startPoint y: 532, endPoint x: 488, endPoint y: 531, distance: 32.0
click at [488, 531] on div "public class Main { public static int sum ( int a , int b ) { return a + b ; } …" at bounding box center [440, 433] width 685 height 449
click at [488, 531] on div "public class Main { public static int sum ( int a , int b ) { return a + b ; } …" at bounding box center [425, 420] width 654 height 425
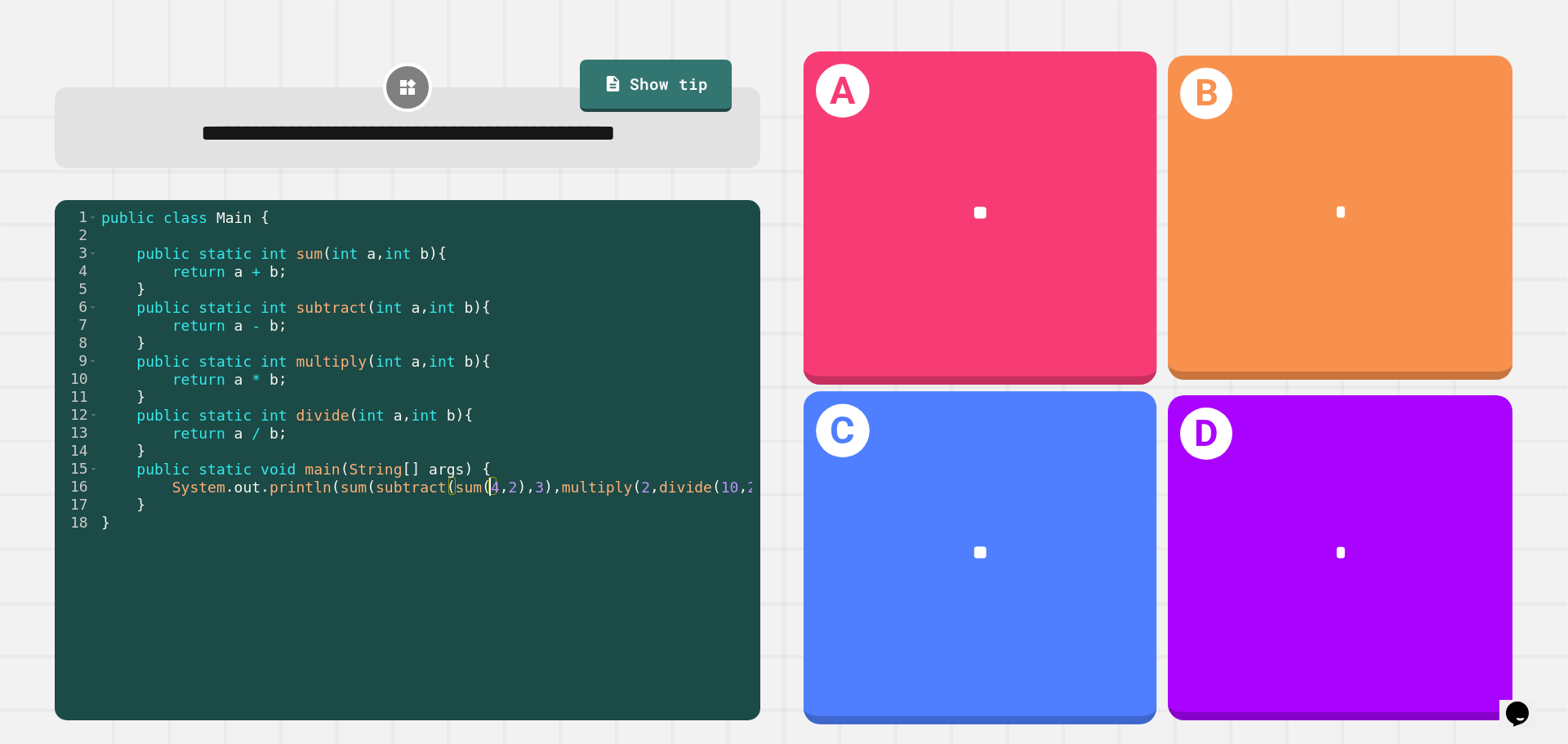
click at [916, 499] on div "**" at bounding box center [980, 553] width 353 height 107
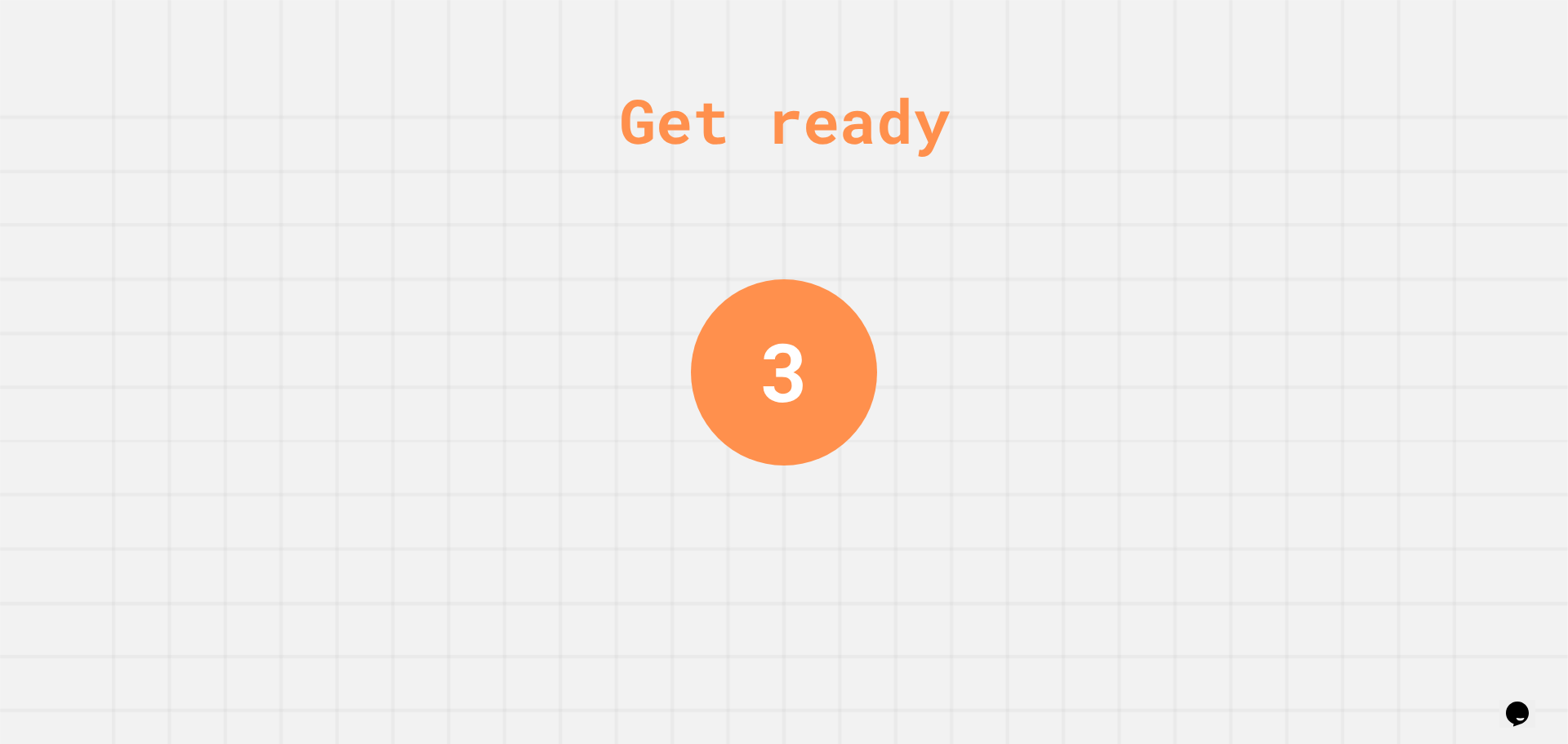
click at [547, 246] on div "Get ready 3" at bounding box center [784, 372] width 1568 height 744
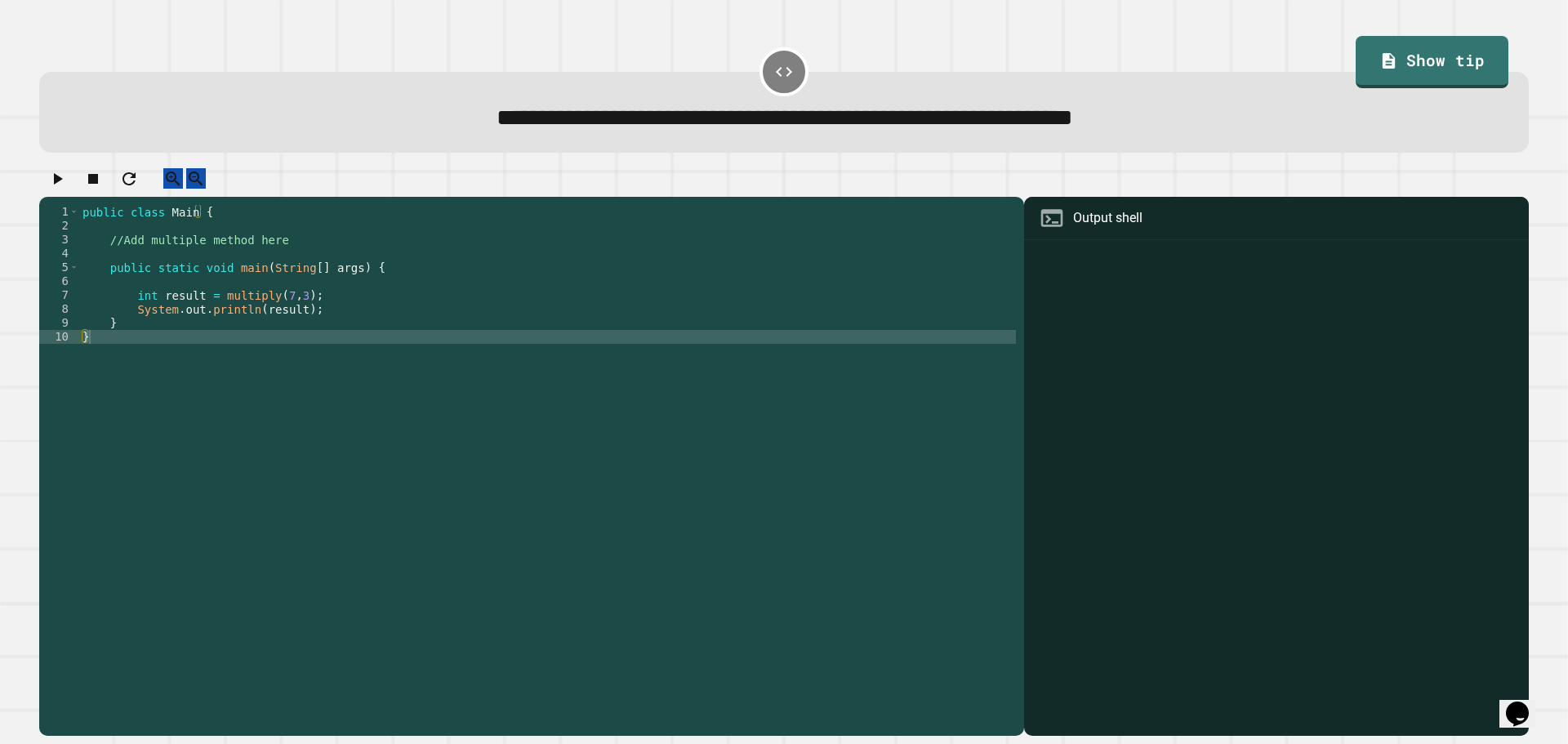
drag, startPoint x: 328, startPoint y: 246, endPoint x: 310, endPoint y: 252, distance: 19.0
click at [325, 246] on div "public class Main { //Add multiple method here public static void main ( String…" at bounding box center [547, 454] width 936 height 499
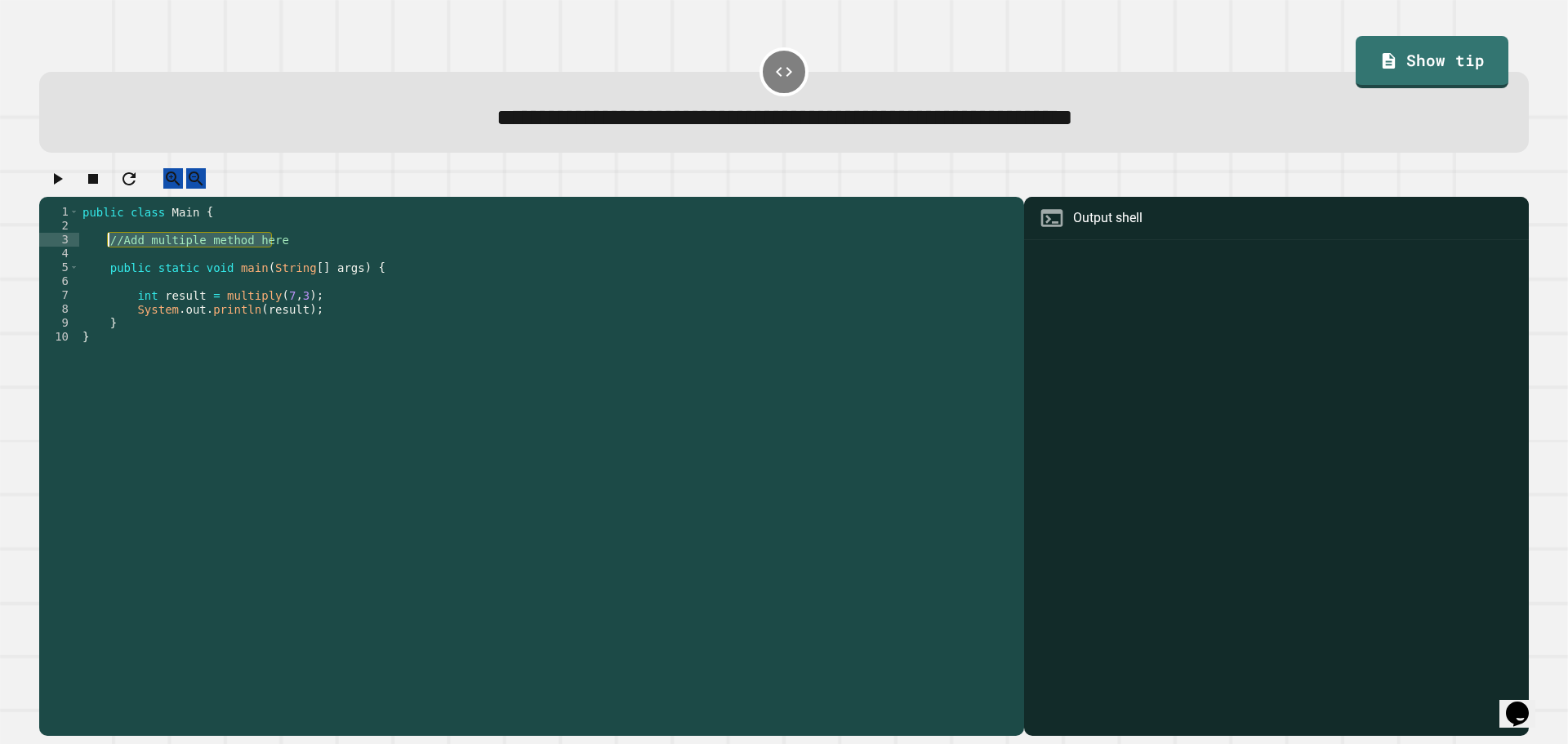
drag, startPoint x: 298, startPoint y: 258, endPoint x: 107, endPoint y: 256, distance: 191.0
click at [107, 256] on div "public class Main { //Add multiple method here public static void main ( String…" at bounding box center [547, 454] width 936 height 499
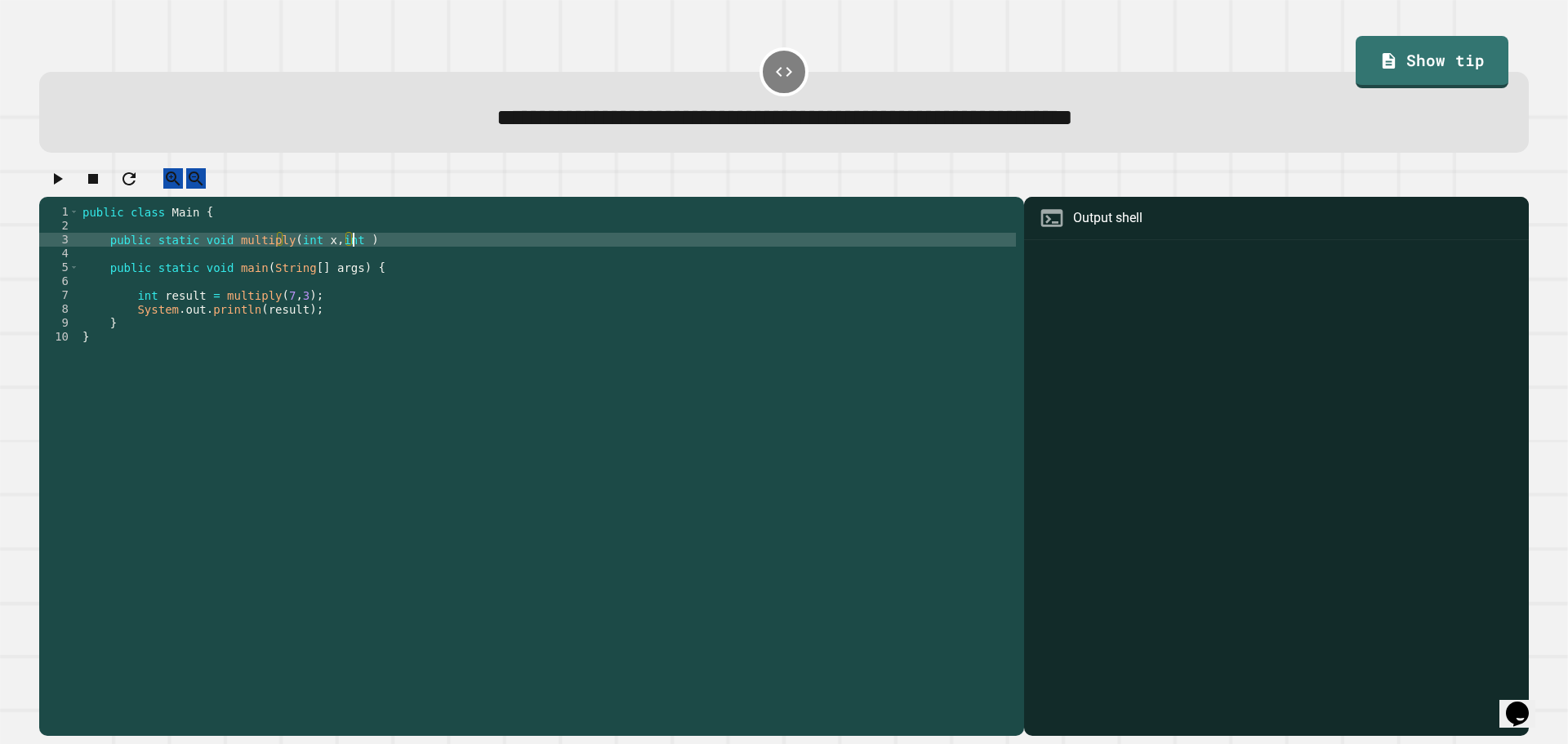
scroll to position [0, 19]
type textarea "**********"
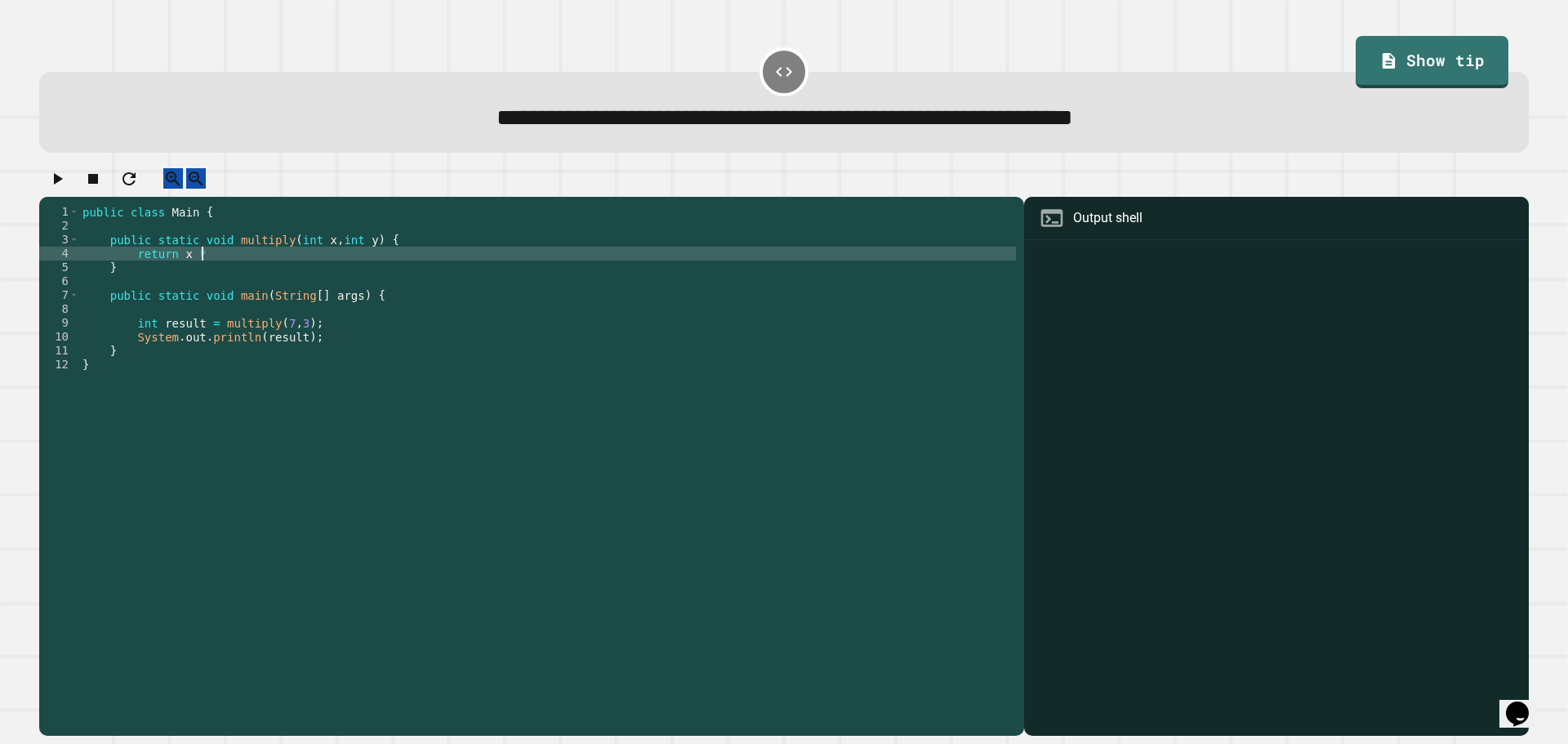
scroll to position [0, 8]
type textarea "**********"
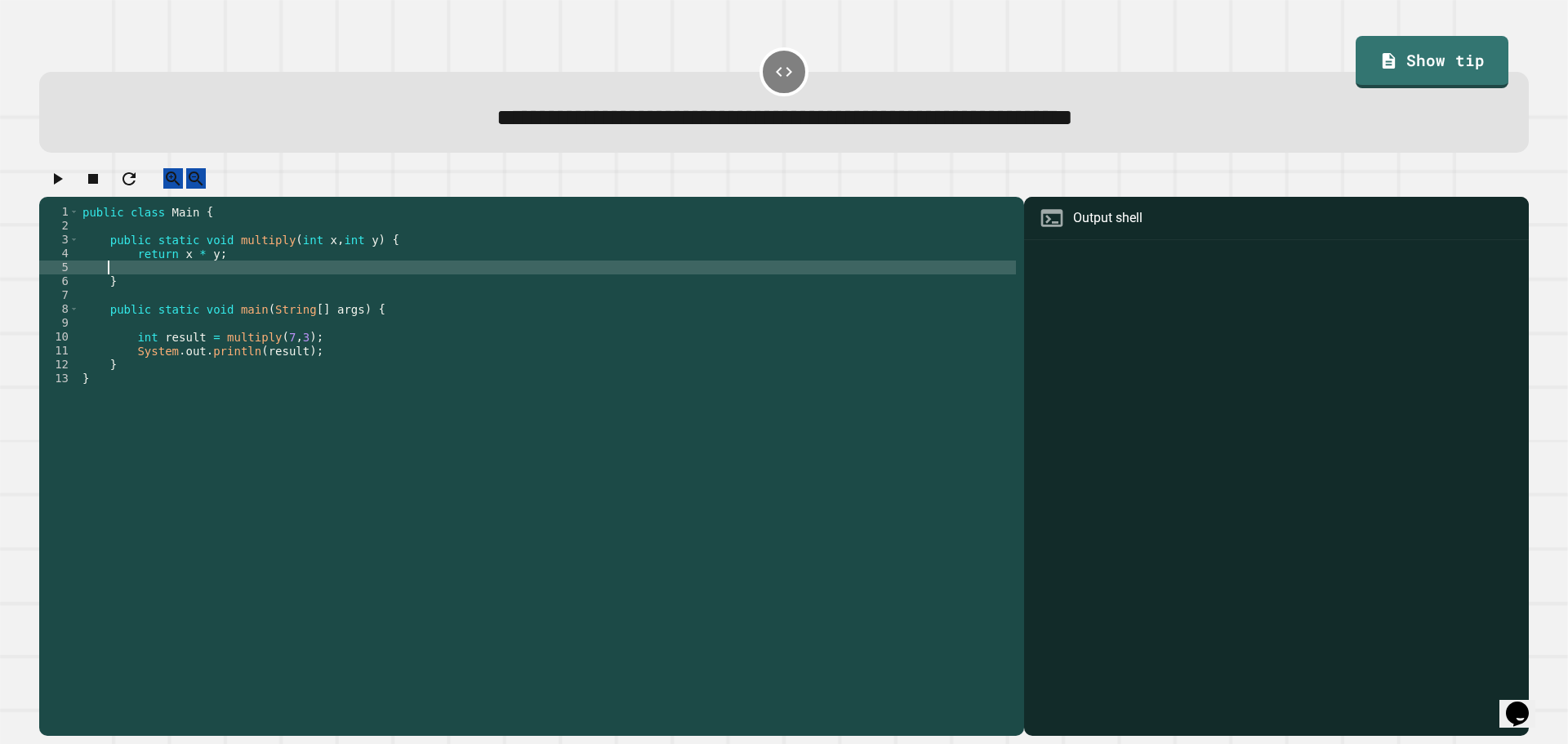
scroll to position [0, 0]
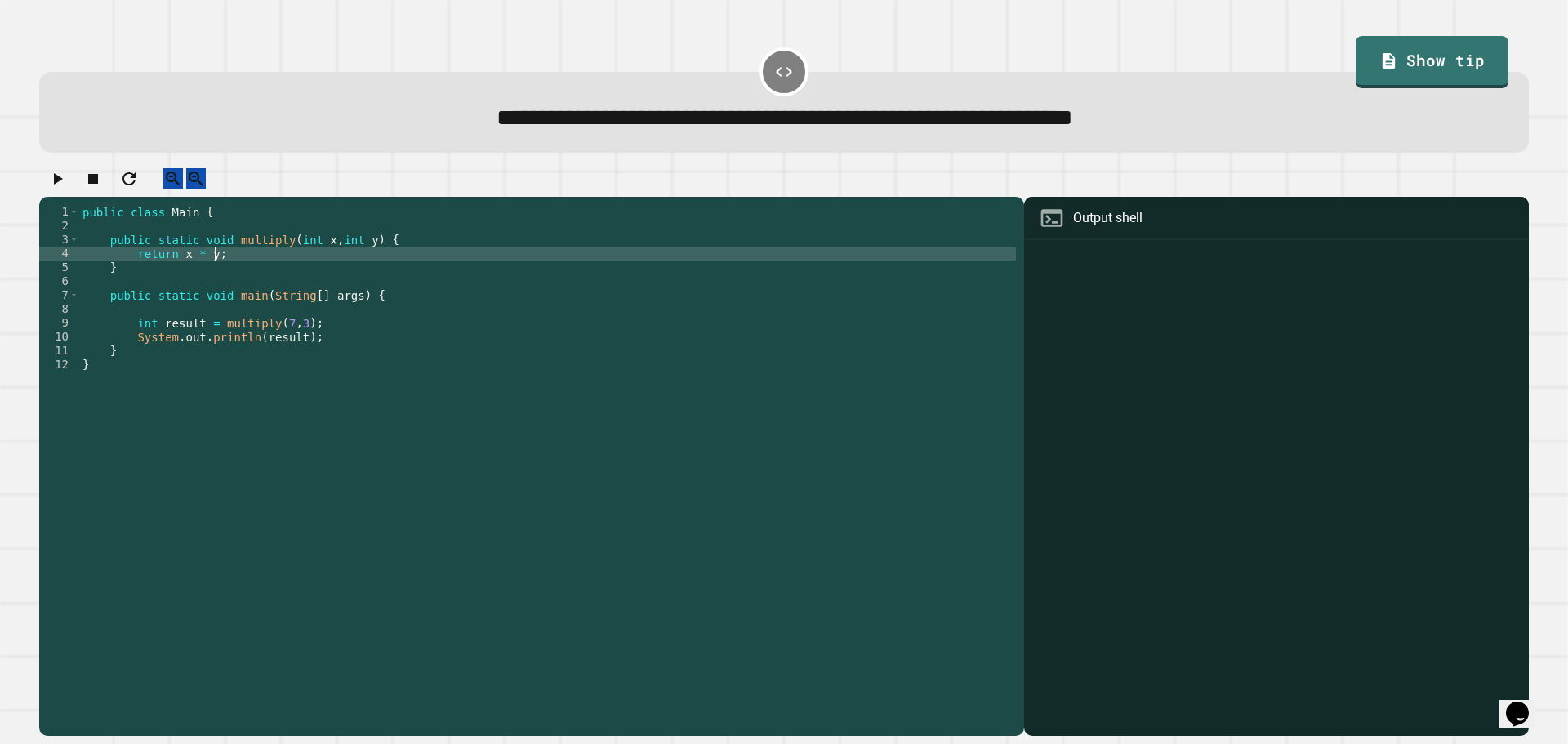
click at [61, 177] on button "button" at bounding box center [57, 179] width 20 height 21
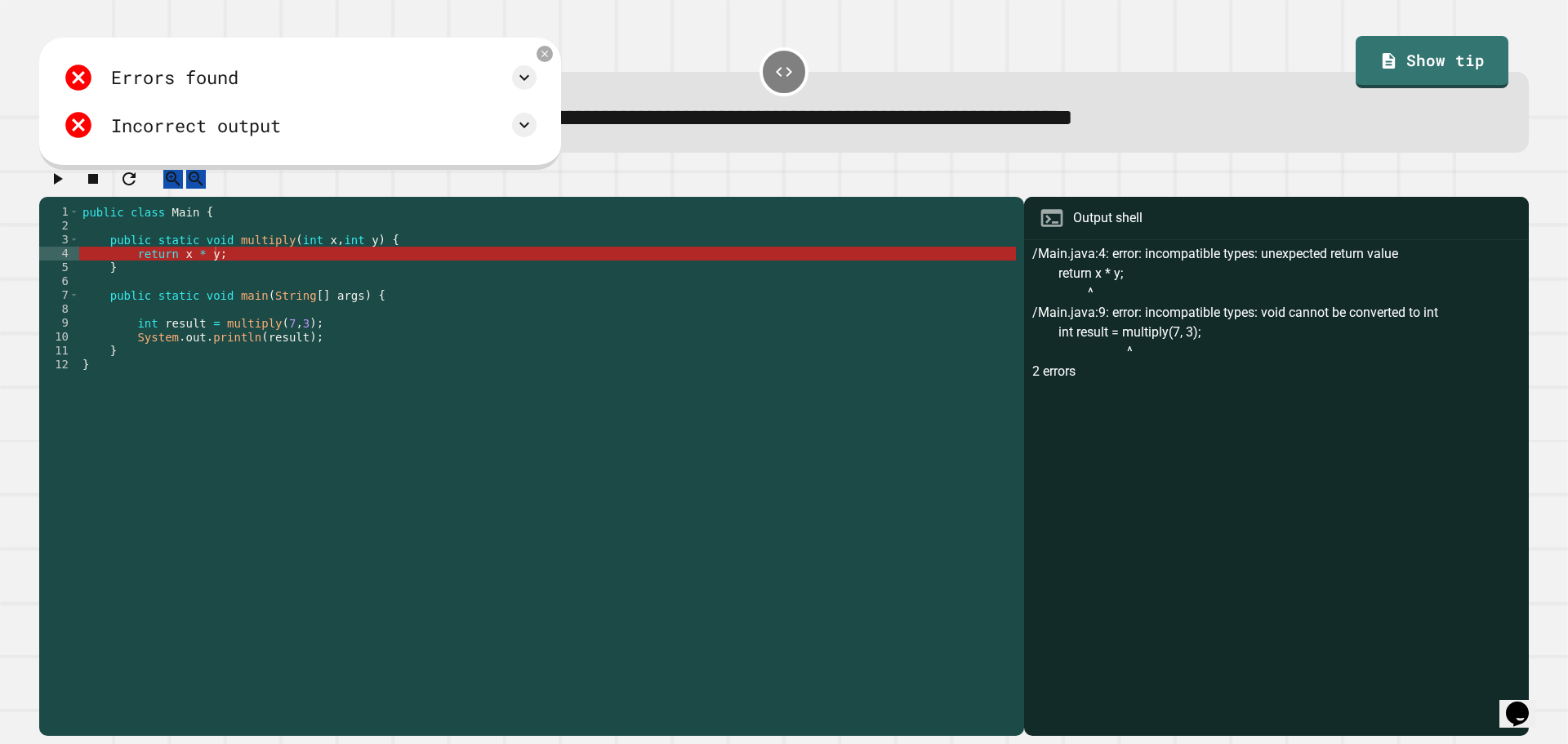
click at [179, 269] on div "public class Main { public static void multiply ( int x , int y ) { return x * …" at bounding box center [547, 454] width 936 height 499
click at [323, 251] on div "public class Main { public static void multiply ( int x , int y ) { return x * …" at bounding box center [547, 454] width 936 height 499
click at [316, 255] on div "public class Main { public static void multiply ( int x , int y ) { return x * …" at bounding box center [547, 454] width 936 height 499
click at [183, 269] on div "public class Main { public static void multiply ( int x , int y ) { return x * …" at bounding box center [547, 454] width 936 height 499
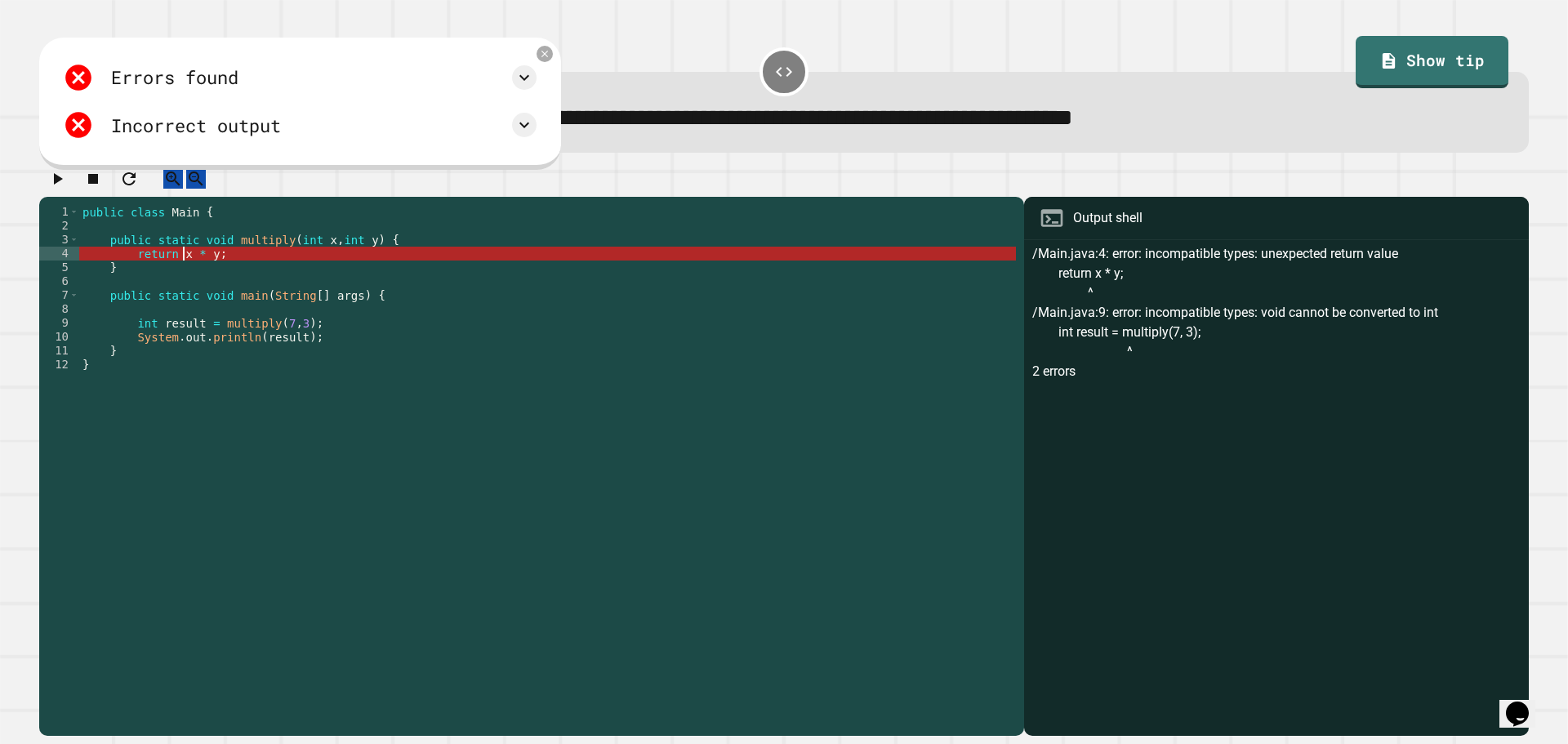
click at [205, 257] on div "public class Main { public static void multiply ( int x , int y ) { return x * …" at bounding box center [547, 454] width 936 height 499
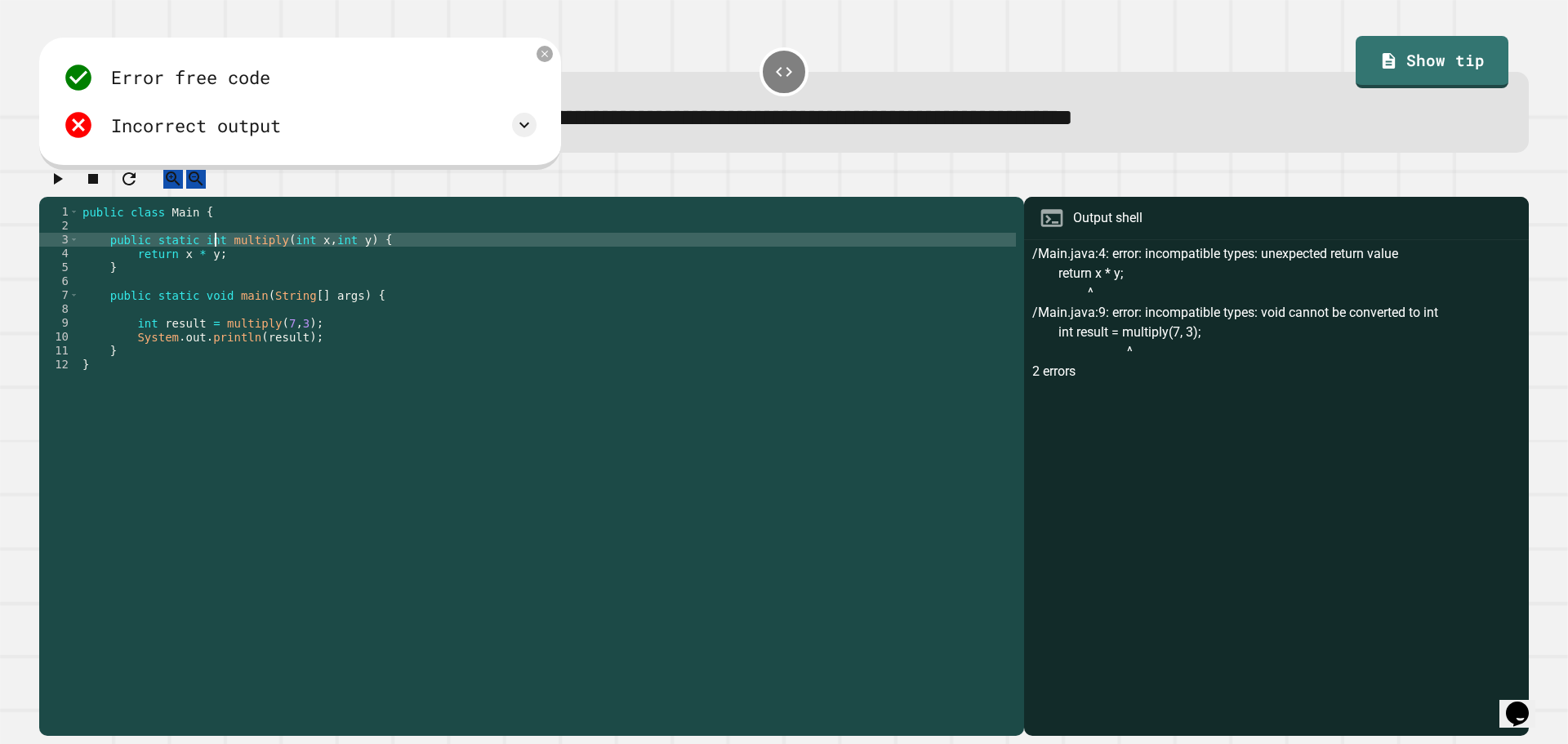
scroll to position [0, 9]
type textarea "**********"
click at [45, 194] on div at bounding box center [783, 183] width 1489 height 29
click at [64, 188] on icon "button" at bounding box center [57, 179] width 20 height 20
